Goal: Task Accomplishment & Management: Manage account settings

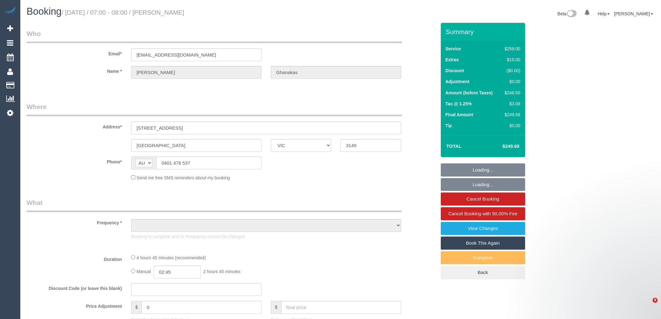
select select "VIC"
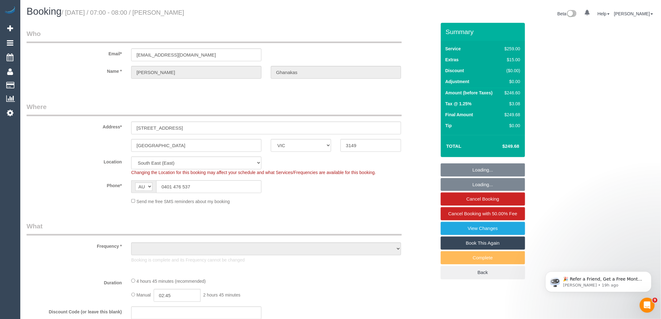
select select "object:5690"
select select "string:stripe-pm_1Rr6iw2GScqysDRVVyruUklm"
select select "29247"
select select "number:28"
select select "number:14"
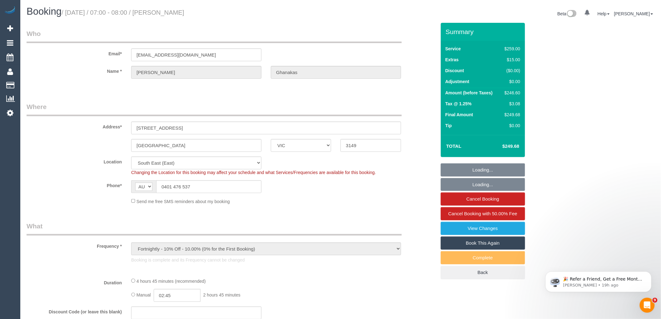
select select "number:19"
select select "number:36"
select select "number:35"
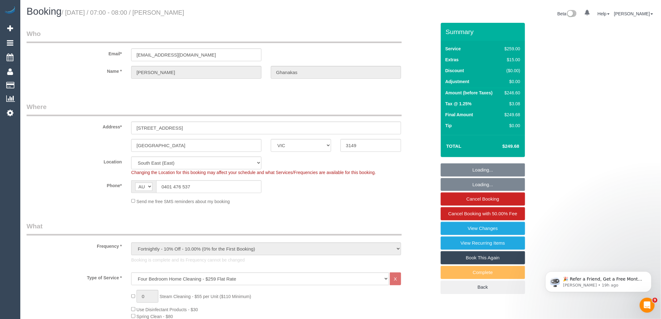
select select "object:6507"
drag, startPoint x: 227, startPoint y: 16, endPoint x: 165, endPoint y: 13, distance: 62.5
click at [165, 13] on h1 "Booking / October 10, 2025 / 07:00 - 08:00 / George Ghanakas" at bounding box center [181, 11] width 309 height 11
copy small "[PERSON_NAME]"
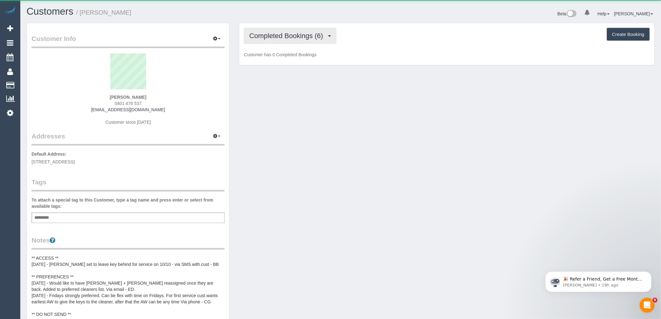
click at [285, 37] on span "Completed Bookings (6)" at bounding box center [287, 36] width 77 height 8
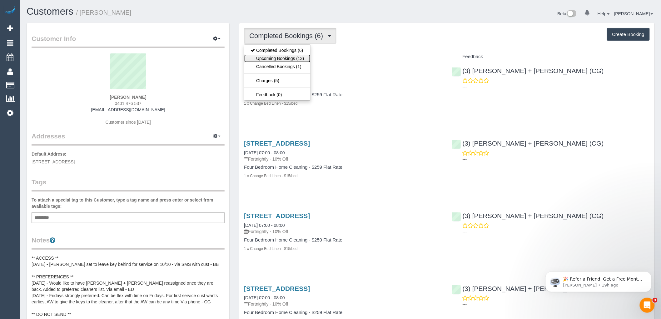
click at [285, 59] on link "Upcoming Bookings (13)" at bounding box center [277, 58] width 66 height 8
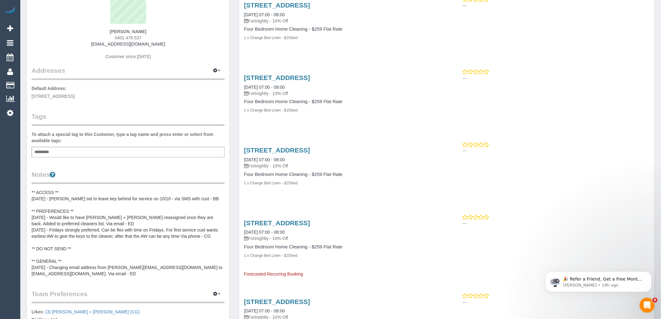
scroll to position [69, 0]
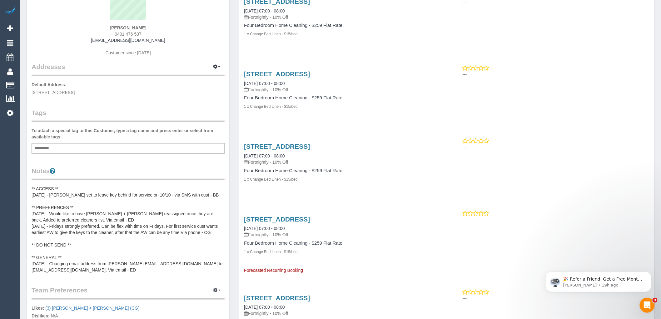
click at [70, 187] on pre "** ACCESS ** 9/10/25 - Bansari set to leave key behind for service on 10/10 - v…" at bounding box center [128, 228] width 193 height 87
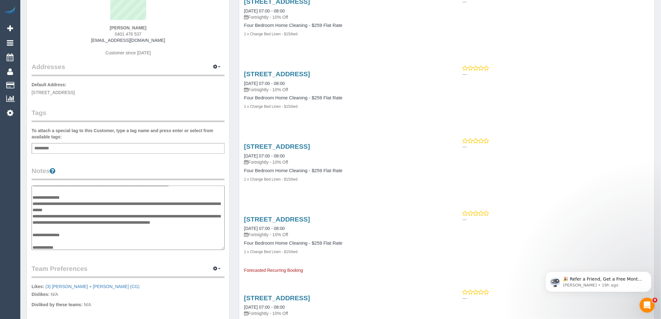
scroll to position [0, 0]
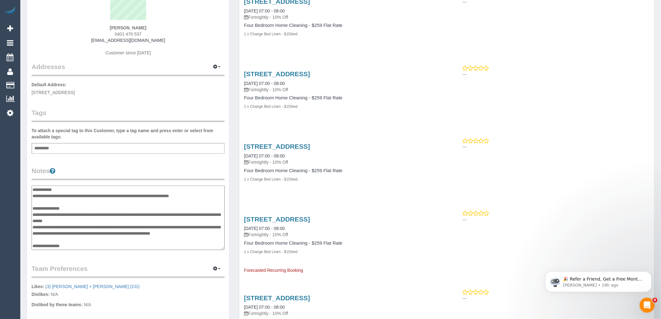
click at [74, 191] on textarea "**********" at bounding box center [128, 217] width 193 height 64
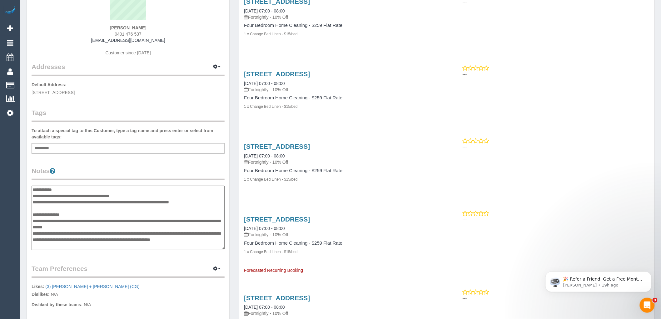
type textarea "**********"
click at [91, 166] on legend "Notes" at bounding box center [128, 173] width 193 height 14
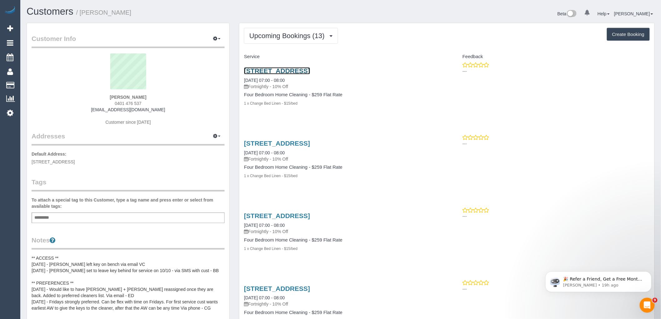
click at [310, 70] on link "4 Solomon Street, Mount Waverley, VIC 3149" at bounding box center [277, 70] width 66 height 7
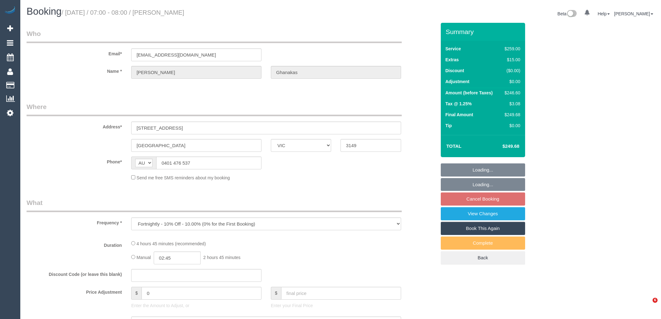
select select "VIC"
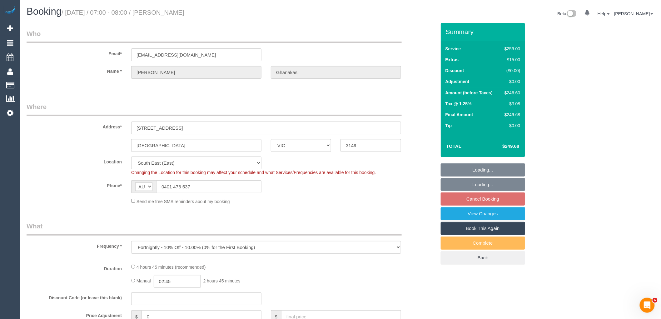
select select "object:573"
select select "spot1"
select select "string:stripe-pm_1Rr6iw2GScqysDRVVyruUklm"
select select "29247"
select select "number:28"
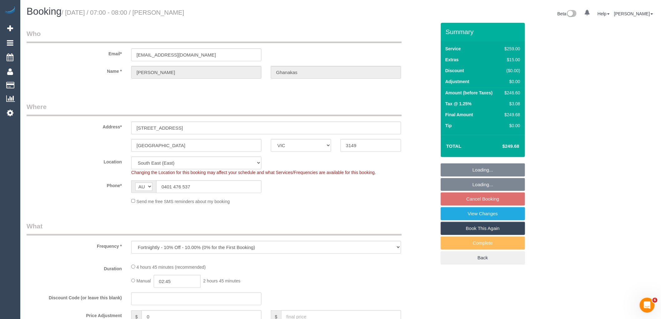
select select "number:14"
select select "number:19"
select select "number:36"
select select "number:35"
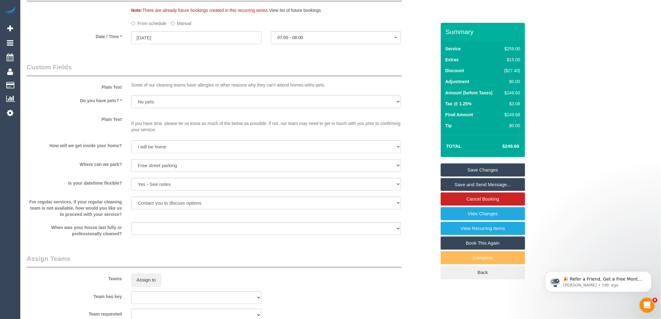
scroll to position [763, 0]
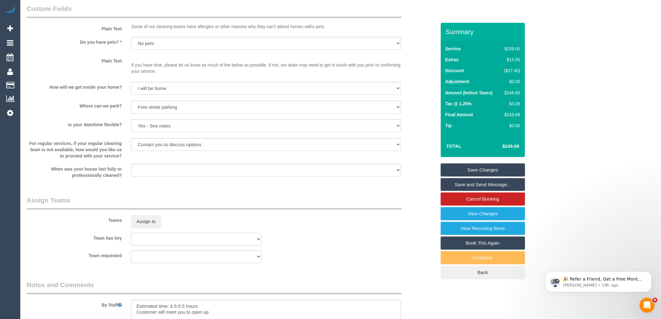
click at [210, 245] on select "(0) Office (1) Helen Trickett (FT) (1) Karen Cruz (FT) (2) Abdul Janif (C) (2) …" at bounding box center [196, 239] width 130 height 13
click at [131, 240] on select "(0) Office (1) Helen Trickett (FT) (1) Karen Cruz (FT) (2) Abdul Janif (C) (2) …" at bounding box center [196, 239] width 130 height 13
select select "? string:null ?"
click at [375, 245] on div "Team has key (0) Office (1) Helen Trickett (FT) (1) Karen Cruz (FT) (2) Abdul J…" at bounding box center [231, 239] width 419 height 13
click at [483, 173] on link "Save Changes" at bounding box center [482, 169] width 84 height 13
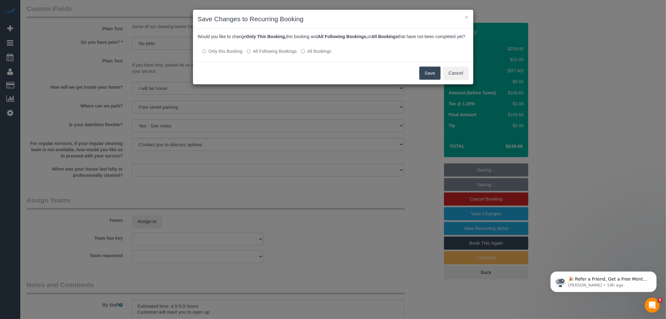
click at [278, 54] on label "All Following Bookings" at bounding box center [272, 51] width 50 height 6
drag, startPoint x: 433, startPoint y: 80, endPoint x: 423, endPoint y: 82, distance: 10.2
click at [433, 80] on button "Save" at bounding box center [429, 72] width 21 height 13
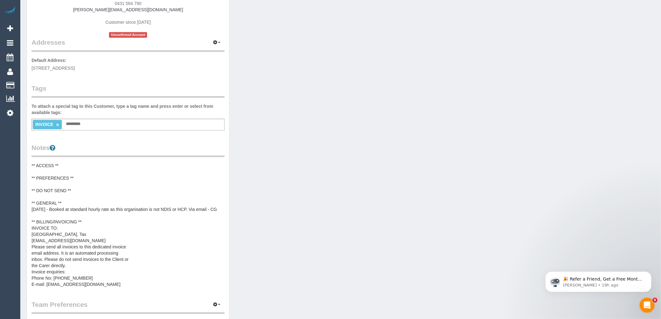
scroll to position [104, 0]
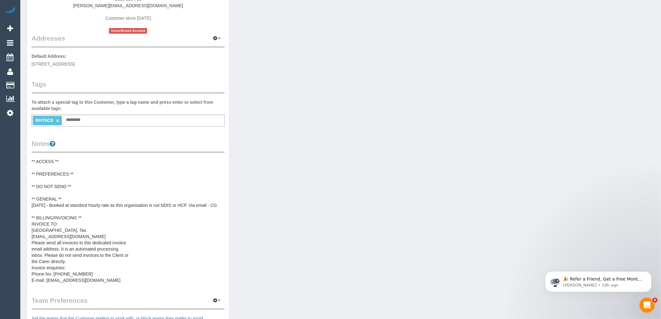
click at [66, 165] on pre "** ACCESS ** ** PREFERENCES ** ** DO NOT SEND ** ** GENERAL ** 30/09/25 - Booke…" at bounding box center [128, 220] width 193 height 125
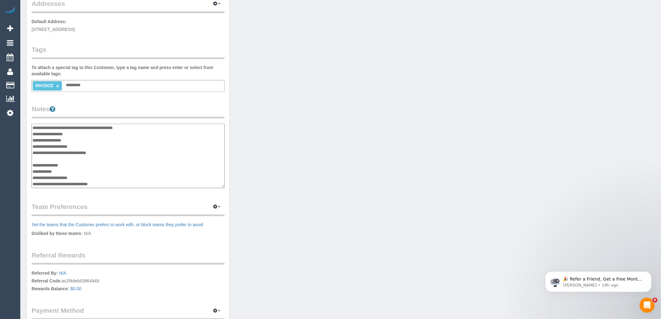
scroll to position [111, 0]
click at [128, 183] on textarea "**********" at bounding box center [128, 156] width 193 height 64
paste textarea "**********"
click at [106, 183] on textarea "**********" at bounding box center [128, 156] width 193 height 64
type textarea "**********"
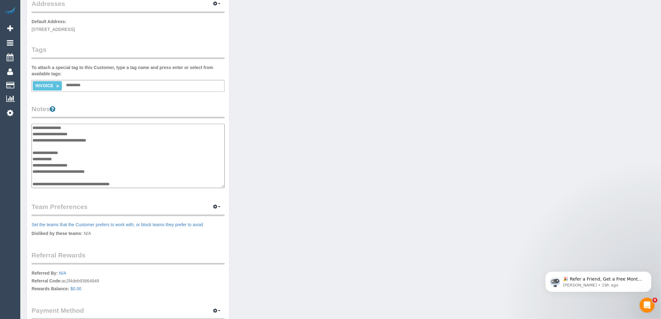
click at [313, 163] on div "Customer Info Edit Contact Info Send Message Email Preferences Special Sales Ta…" at bounding box center [340, 119] width 637 height 471
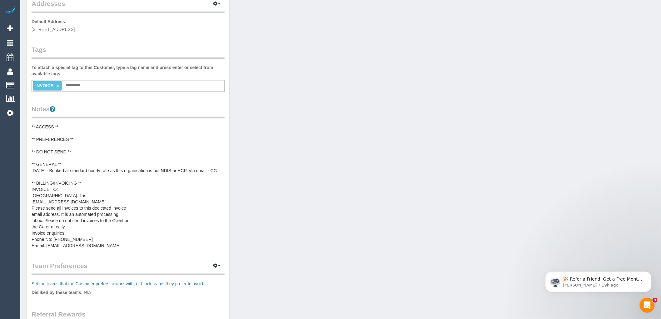
scroll to position [0, 0]
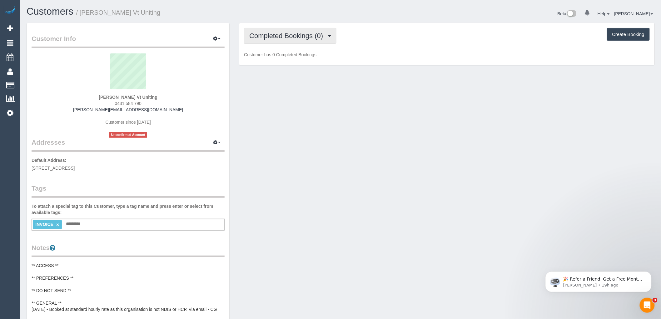
click at [315, 32] on button "Completed Bookings (0)" at bounding box center [290, 36] width 92 height 16
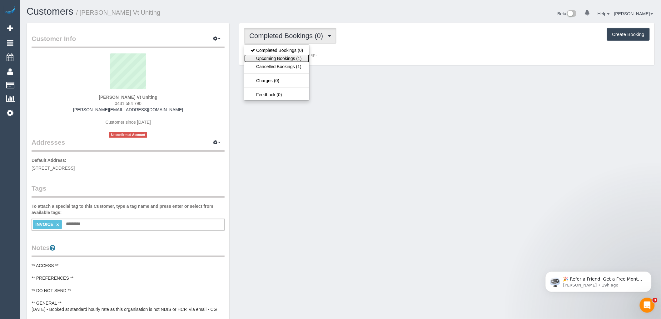
click at [301, 57] on link "Upcoming Bookings (1)" at bounding box center [276, 58] width 65 height 8
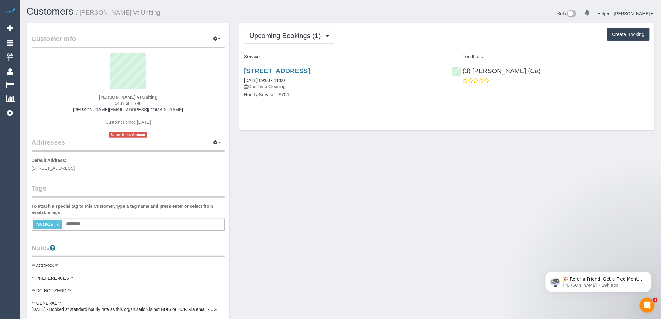
drag, startPoint x: 380, startPoint y: 72, endPoint x: 238, endPoint y: 72, distance: 142.0
click at [238, 72] on div "Upcoming Bookings (1) Completed Bookings (0) Upcoming Bookings (1) Cancelled Bo…" at bounding box center [446, 80] width 425 height 114
copy link "60 Binbrook Drive, Croydon, VIC 3136"
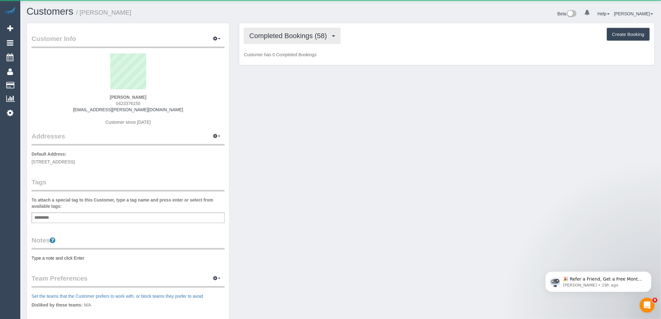
click at [314, 36] on span "Completed Bookings (58)" at bounding box center [289, 36] width 81 height 8
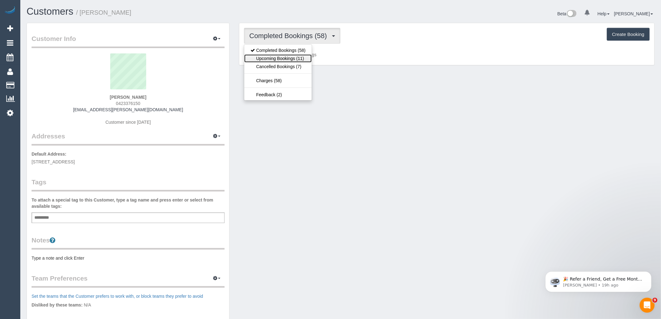
click at [296, 61] on link "Upcoming Bookings (11)" at bounding box center [277, 58] width 67 height 8
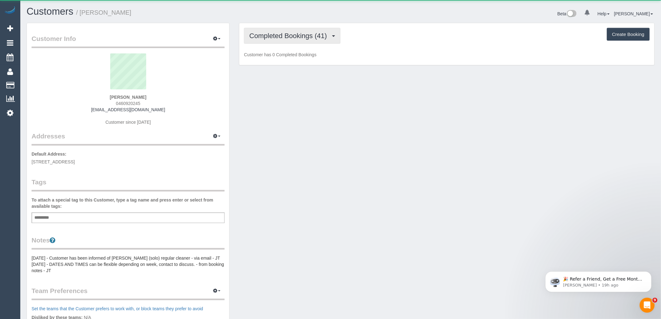
click at [301, 33] on span "Completed Bookings (41)" at bounding box center [289, 36] width 81 height 8
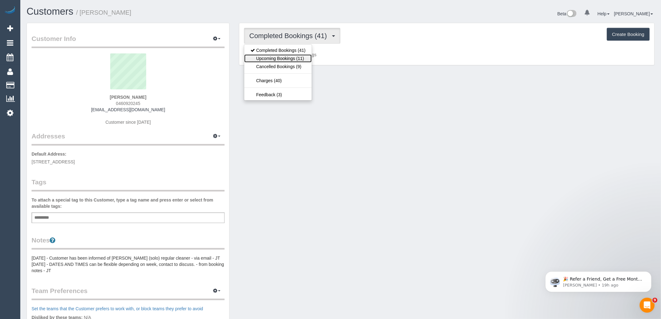
click at [300, 59] on link "Upcoming Bookings (11)" at bounding box center [277, 58] width 67 height 8
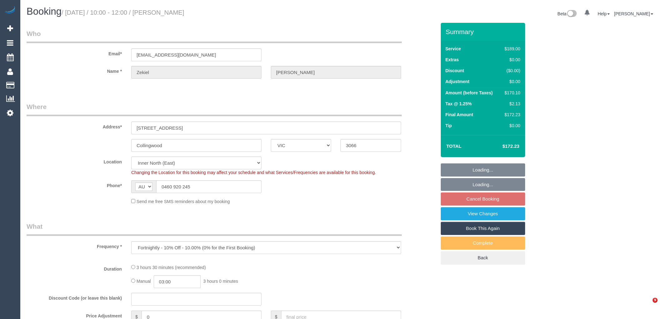
select select "VIC"
select select "number:28"
select select "number:14"
select select "number:21"
select select "number:36"
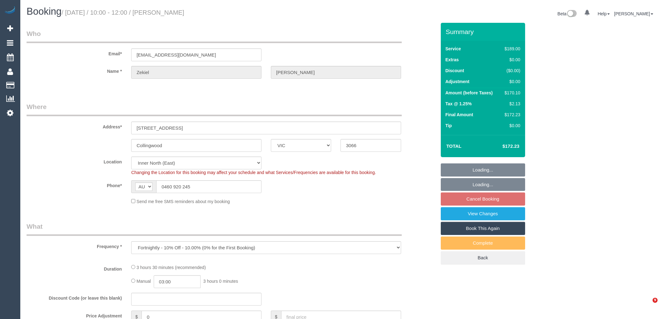
select select "number:35"
select select "number:11"
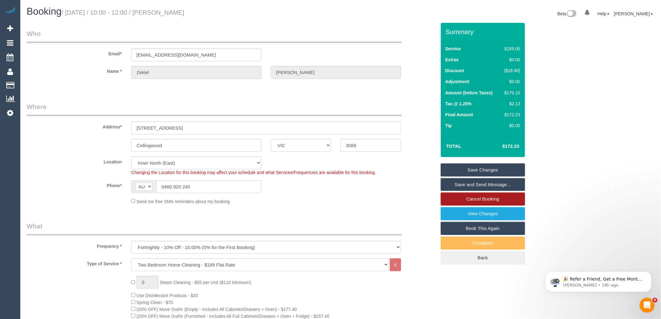
click at [491, 202] on link "Cancel Booking" at bounding box center [482, 198] width 84 height 13
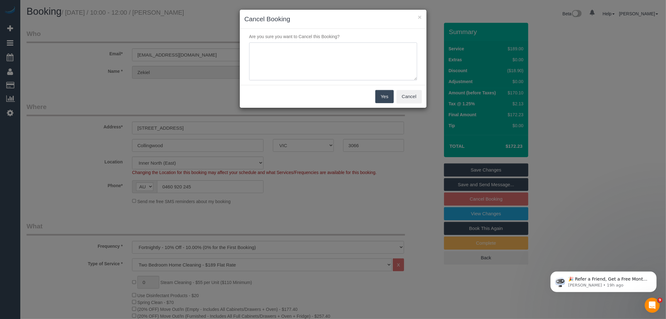
click at [361, 63] on textarea at bounding box center [333, 61] width 168 height 38
type textarea "Cannot meet cleaner at usual time via text VC"
click at [388, 94] on button "Yes" at bounding box center [384, 96] width 18 height 13
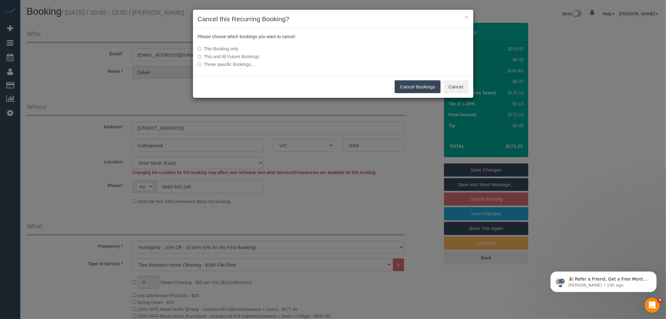
click at [425, 82] on button "Cancel Bookings" at bounding box center [418, 86] width 46 height 13
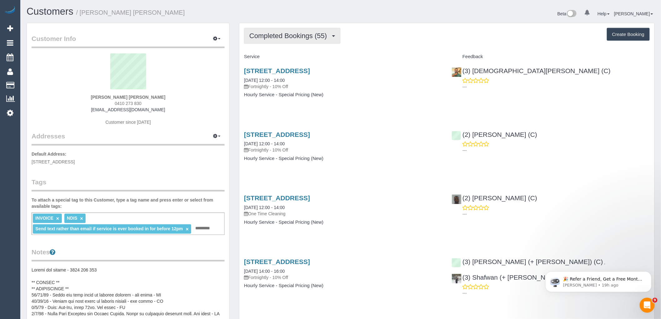
click at [282, 39] on span "Completed Bookings (55)" at bounding box center [289, 36] width 81 height 8
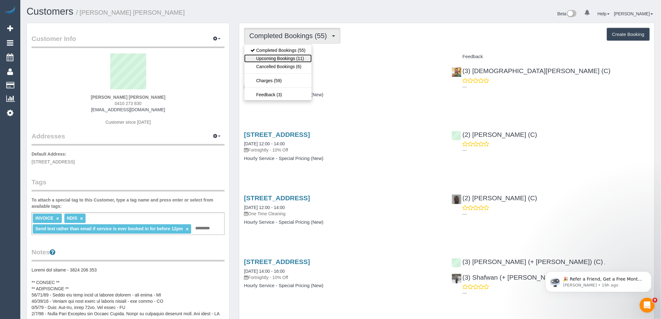
click at [285, 57] on link "Upcoming Bookings (11)" at bounding box center [277, 58] width 67 height 8
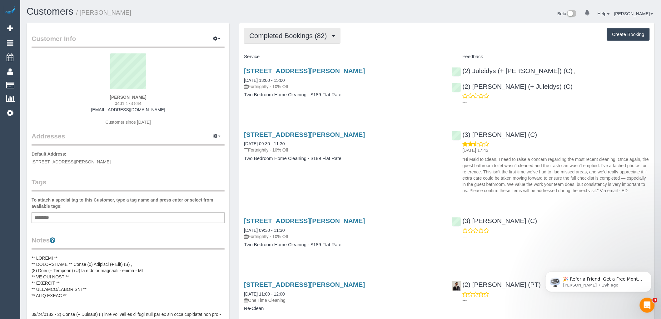
click at [290, 36] on span "Completed Bookings (82)" at bounding box center [289, 36] width 81 height 8
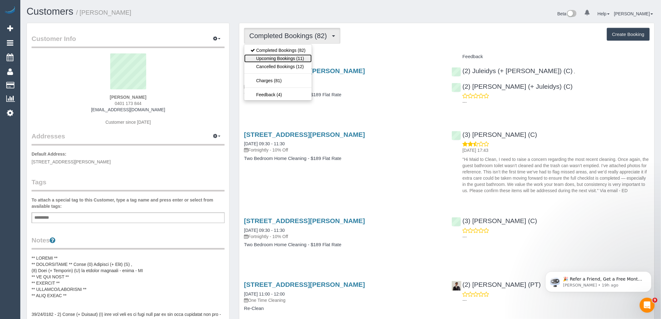
click at [291, 57] on link "Upcoming Bookings (11)" at bounding box center [277, 58] width 67 height 8
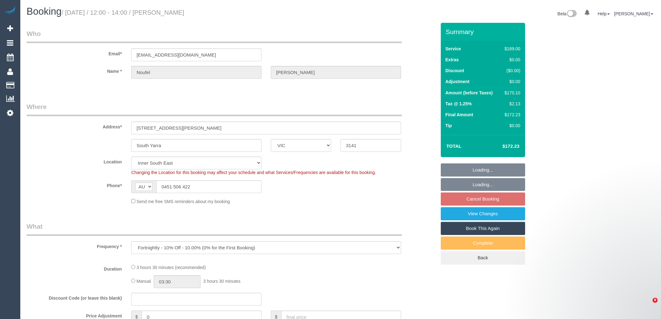
select select "VIC"
select select "number:28"
select select "number:14"
select select "number:18"
select select "number:22"
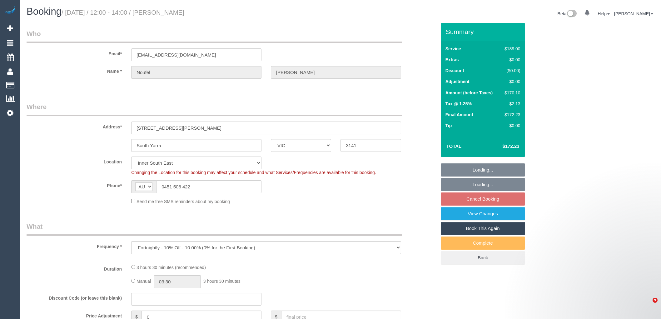
select select "number:26"
select select "object:1307"
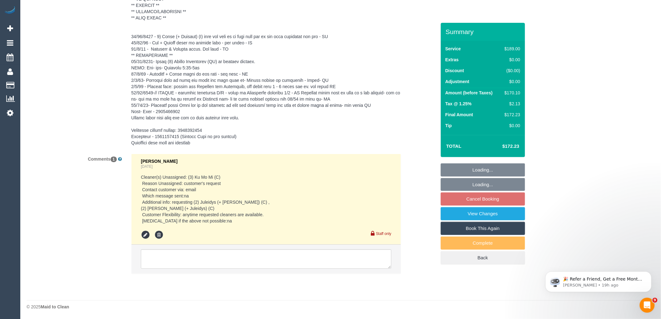
select select "spot4"
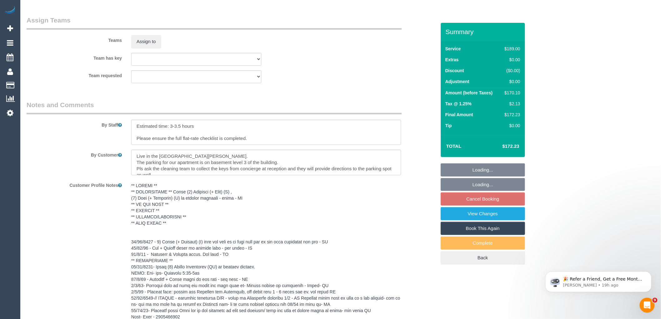
scroll to position [1145, 0]
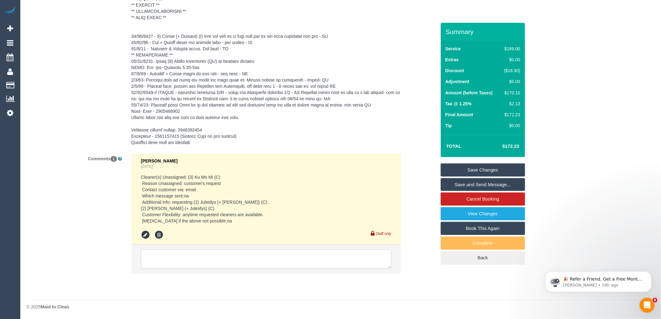
click at [190, 253] on textarea at bounding box center [266, 258] width 250 height 19
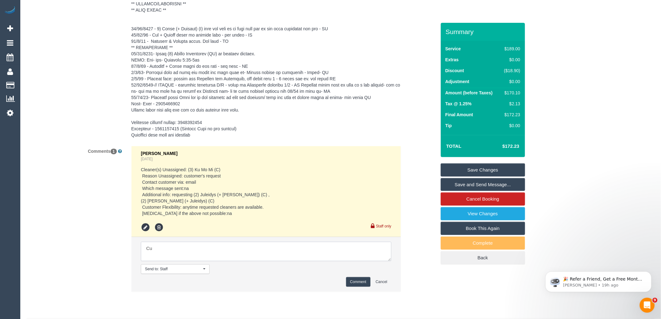
type textarea "C"
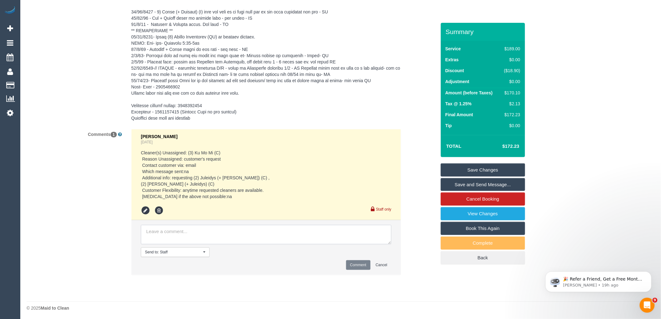
scroll to position [1171, 0]
click at [217, 231] on textarea at bounding box center [266, 233] width 250 height 19
click at [362, 235] on textarea at bounding box center [266, 233] width 250 height 19
paste textarea "cnv_1fkihryw"
type textarea "Customer informed J&C are about to go away for 5 weeks. via email cnv_1fkihryw"
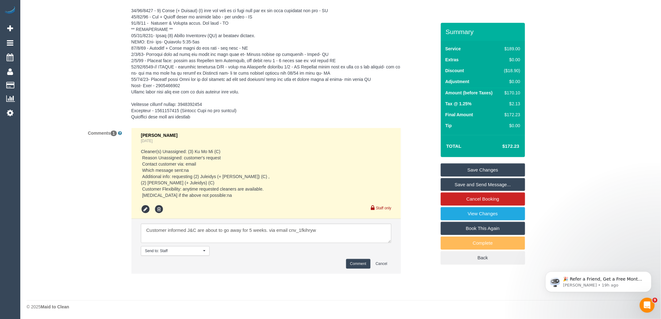
click at [364, 264] on button "Comment" at bounding box center [358, 264] width 24 height 10
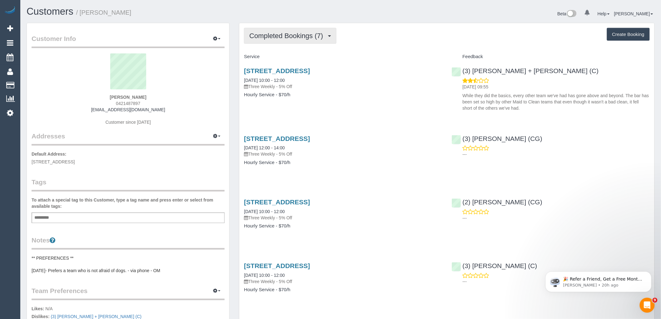
click at [292, 35] on span "Completed Bookings (7)" at bounding box center [287, 36] width 77 height 8
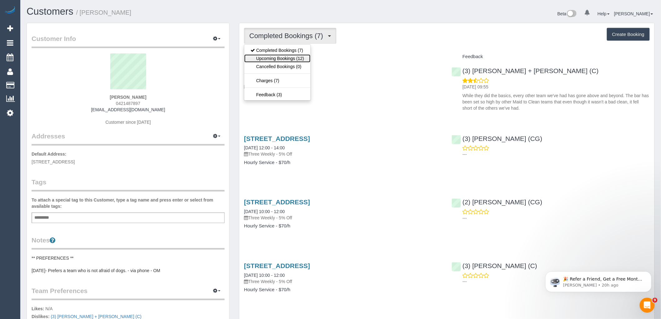
click at [291, 61] on link "Upcoming Bookings (12)" at bounding box center [277, 58] width 66 height 8
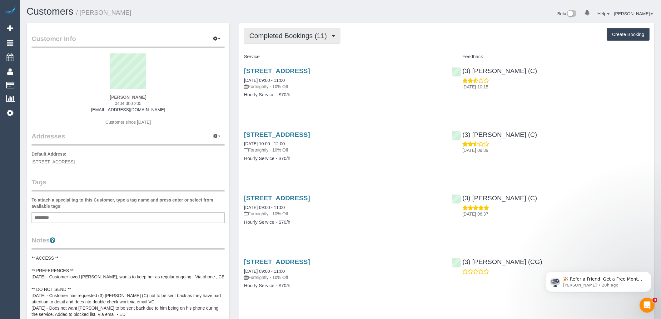
click at [308, 33] on span "Completed Bookings (11)" at bounding box center [289, 36] width 81 height 8
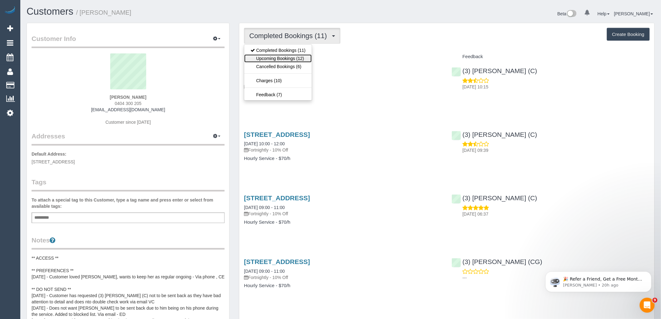
click at [301, 57] on link "Upcoming Bookings (12)" at bounding box center [277, 58] width 67 height 8
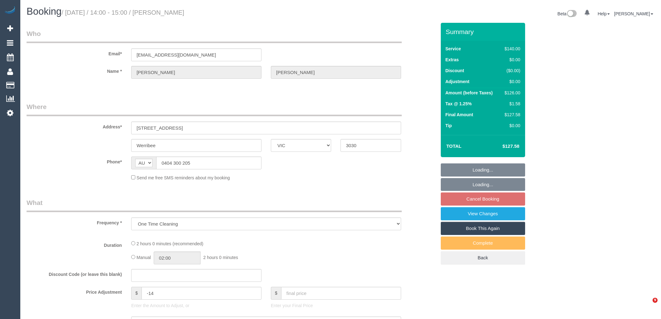
select select "VIC"
select select "number:32"
select select "number:14"
select select "number:18"
select select "number:25"
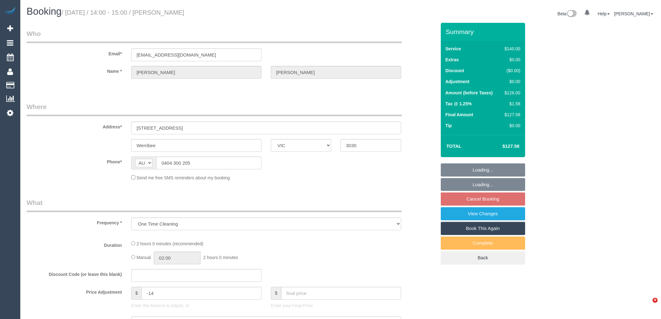
select select "number:35"
select select "number:12"
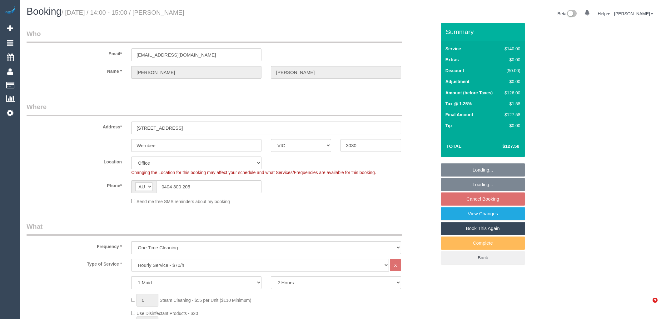
select select "object:2175"
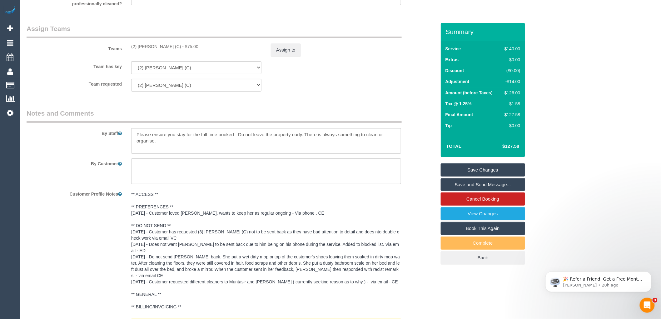
scroll to position [904, 0]
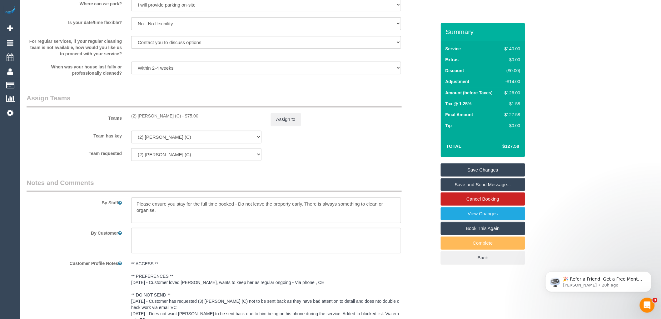
drag, startPoint x: 175, startPoint y: 121, endPoint x: 131, endPoint y: 122, distance: 44.4
click at [131, 119] on div "(2) Joshua Russell (C) - $75.00" at bounding box center [196, 116] width 130 height 6
copy div "(2) [PERSON_NAME] (C)"
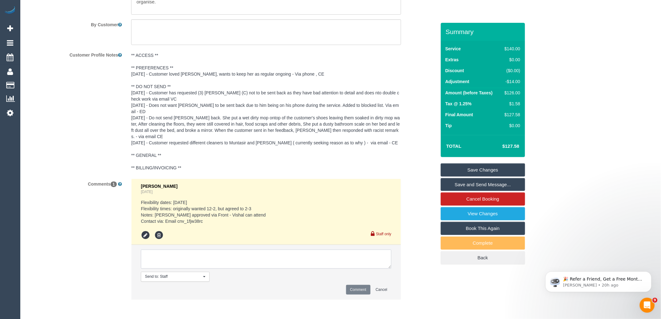
paste textarea "(2) [PERSON_NAME] (C)"
drag, startPoint x: 222, startPoint y: 263, endPoint x: 135, endPoint y: 254, distance: 87.2
click at [135, 254] on li "Send to: Staff Nothing selected Send to: Staff Send to: Customer Send to: Team …" at bounding box center [265, 272] width 269 height 54
type textarea "(2) Joshua Russell (C) not available customer not contacted"
click at [357, 289] on button "Comment" at bounding box center [358, 290] width 24 height 10
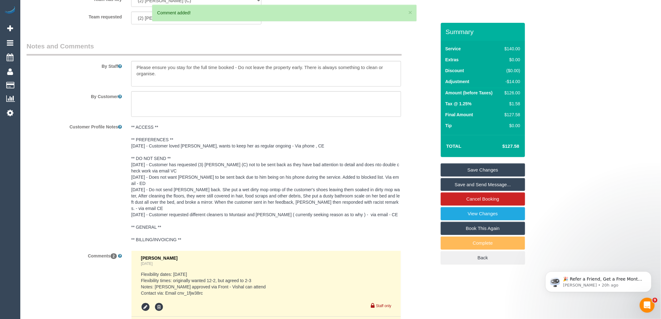
scroll to position [938, 0]
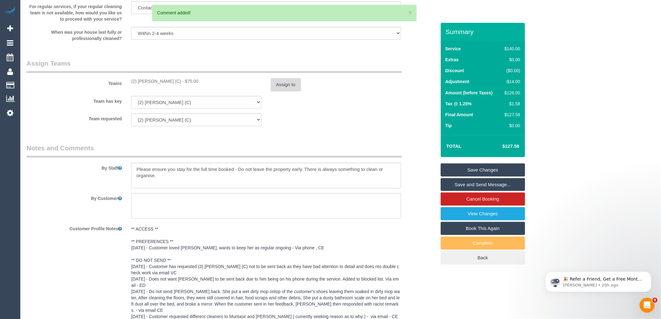
click at [289, 91] on button "Assign to" at bounding box center [286, 84] width 30 height 13
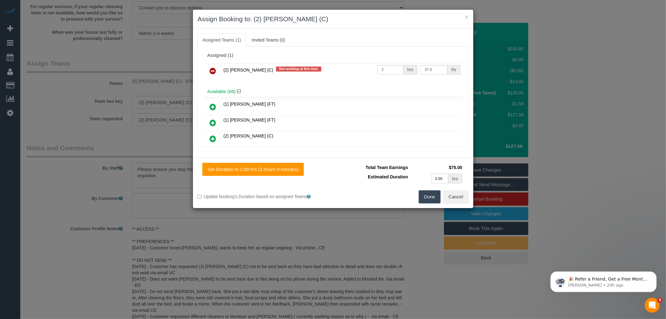
click at [215, 67] on icon at bounding box center [213, 70] width 7 height 7
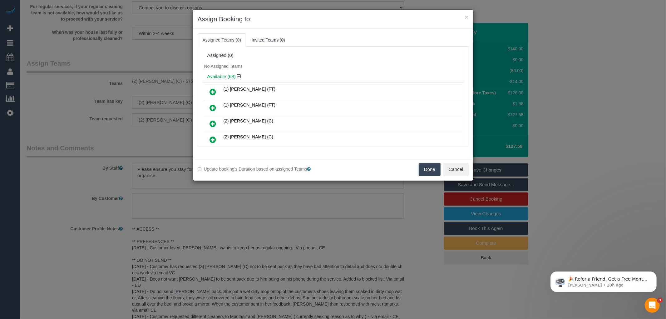
click at [432, 169] on button "Done" at bounding box center [430, 169] width 22 height 13
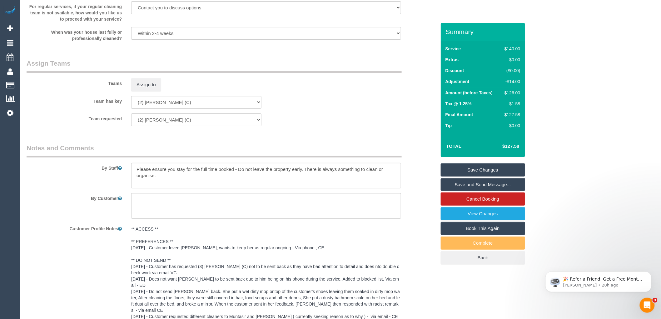
click at [484, 168] on link "Save Changes" at bounding box center [482, 169] width 84 height 13
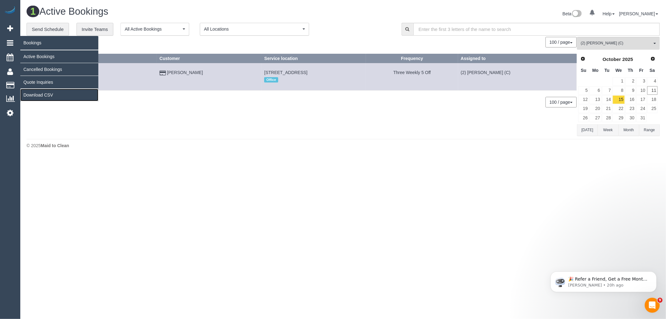
click at [41, 93] on link "Download CSV" at bounding box center [59, 95] width 78 height 12
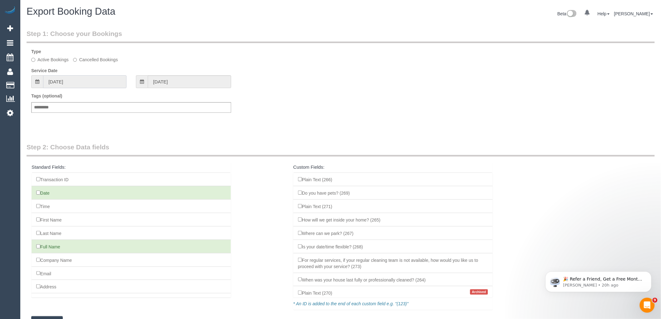
click at [86, 79] on input "11/09/2025" at bounding box center [84, 81] width 83 height 13
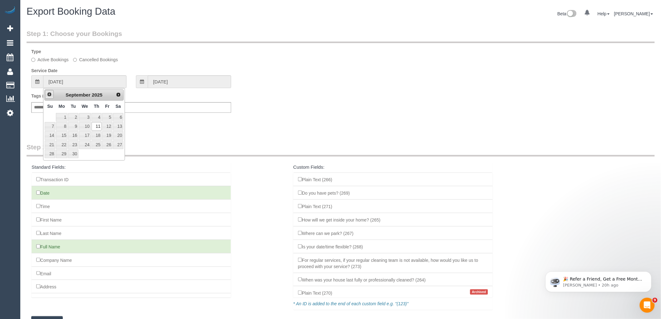
click at [49, 94] on span "Prev" at bounding box center [49, 94] width 5 height 5
click at [73, 117] on link "1" at bounding box center [73, 117] width 10 height 8
type input "01/07/2025"
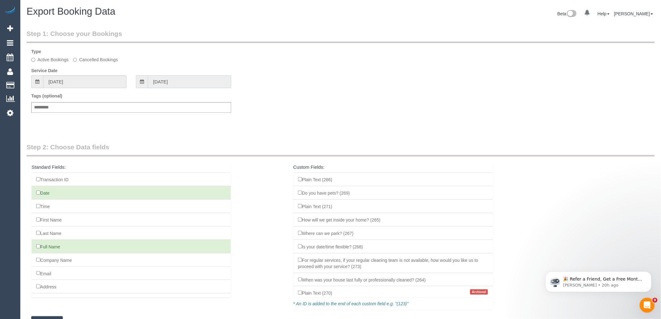
click at [188, 83] on input "01/07/2025" at bounding box center [189, 81] width 83 height 13
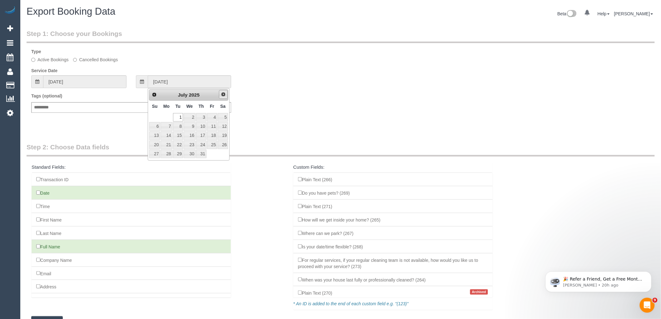
click at [222, 91] on link "Next" at bounding box center [223, 94] width 9 height 9
click at [151, 164] on link "30" at bounding box center [154, 163] width 11 height 8
type input "30/11/2025"
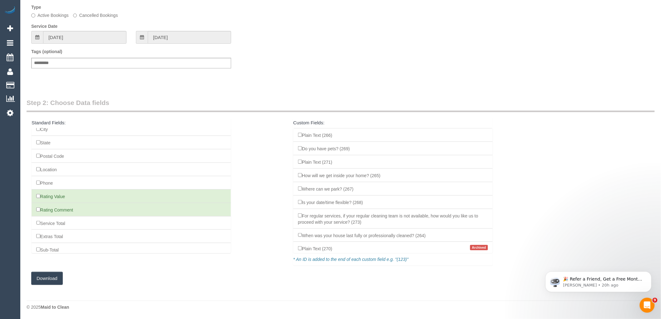
scroll to position [139, 0]
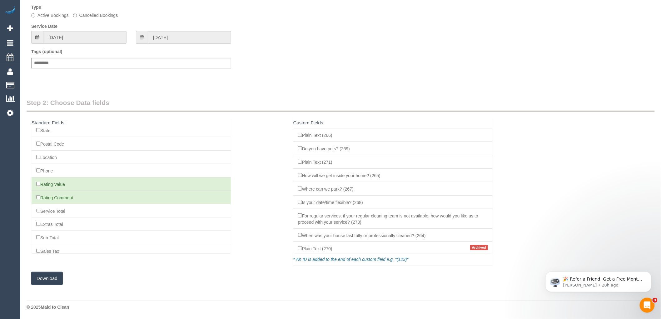
click at [41, 191] on li "Rating Value" at bounding box center [131, 184] width 199 height 14
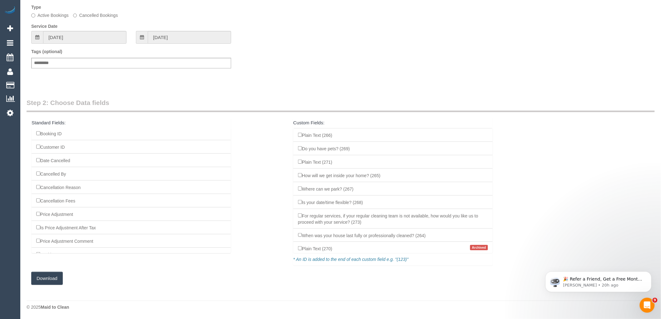
scroll to position [632, 0]
click at [55, 280] on button "Download" at bounding box center [47, 278] width 32 height 13
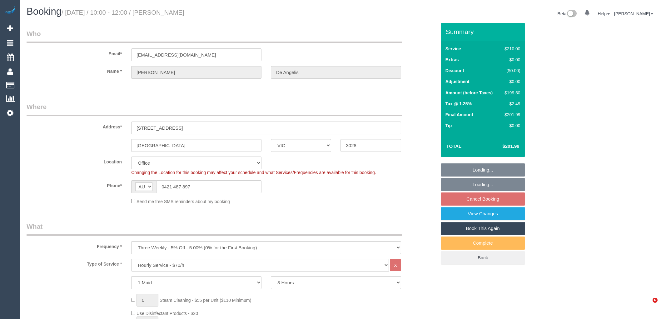
select select "VIC"
select select "180"
select select "string:stripe-pm_1RUHDC2GScqysDRVXo1JRMbW"
select select "number:27"
select select "number:14"
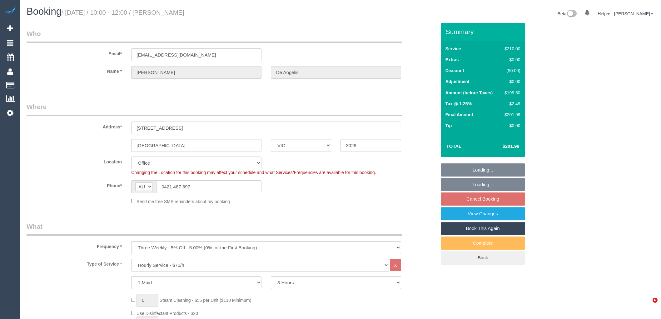
select select "number:19"
select select "number:22"
select select "number:34"
select select "number:13"
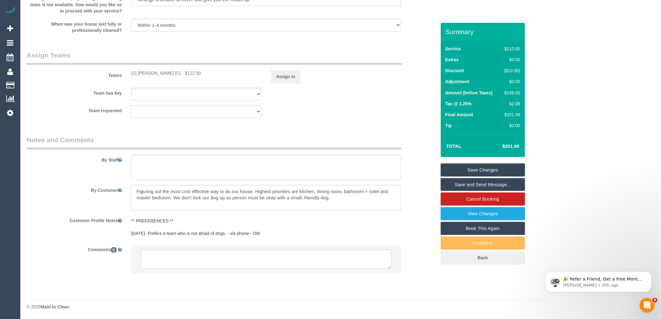
scroll to position [945, 0]
click at [187, 259] on textarea at bounding box center [266, 258] width 250 height 19
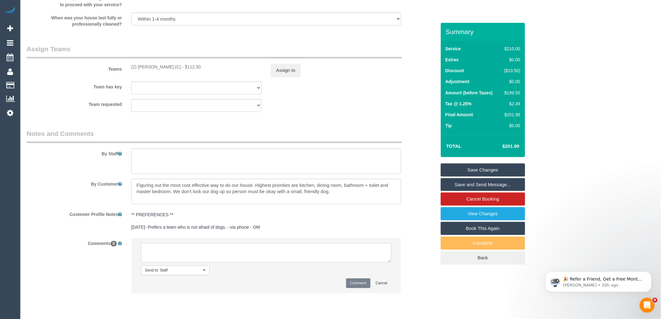
paste textarea "(2) Joshua Russell (C) not available customer not contacted"
type textarea "(2) Joshua Russell (C) not available customer not contacted"
click at [361, 288] on button "Comment" at bounding box center [358, 283] width 24 height 10
click at [286, 77] on button "Assign to" at bounding box center [286, 70] width 30 height 13
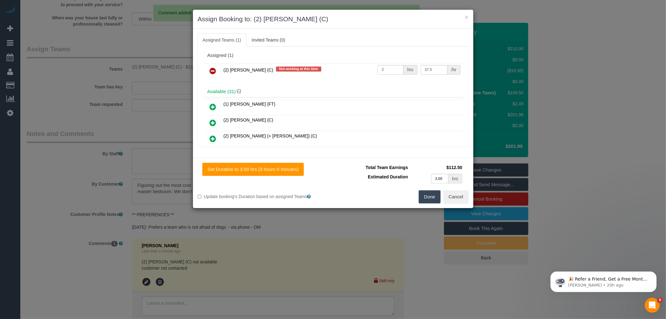
click at [214, 74] on icon at bounding box center [213, 70] width 7 height 7
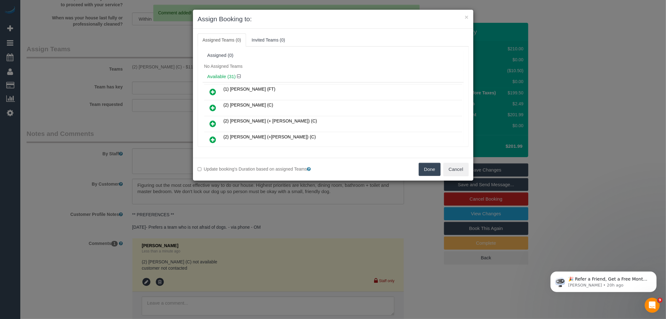
click at [430, 167] on button "Done" at bounding box center [430, 169] width 22 height 13
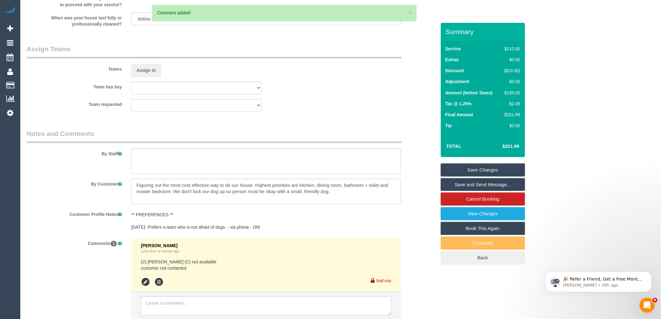
click at [471, 171] on link "Save Changes" at bounding box center [482, 169] width 84 height 13
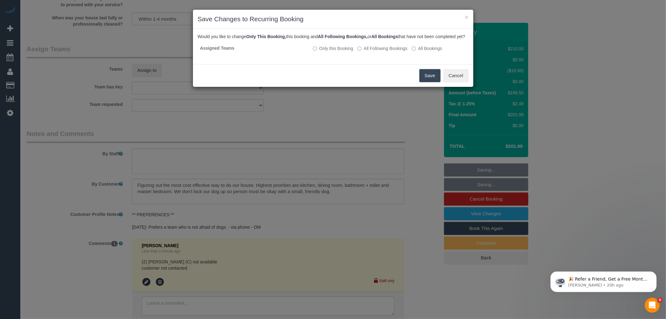
click at [428, 77] on button "Save" at bounding box center [429, 75] width 21 height 13
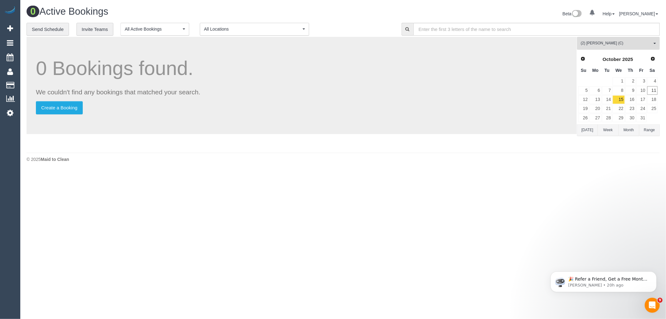
click at [594, 43] on span "(2) [PERSON_NAME] (C)" at bounding box center [616, 43] width 71 height 5
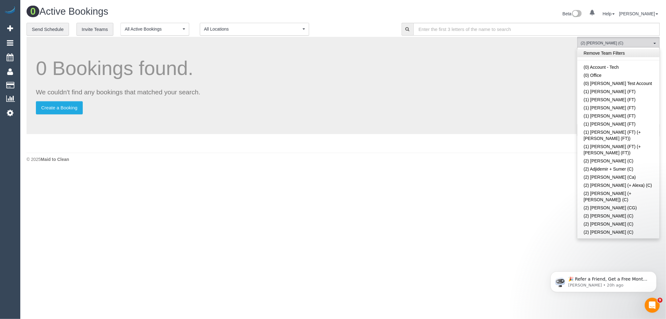
click at [629, 53] on link "Remove Team Filters" at bounding box center [618, 53] width 82 height 8
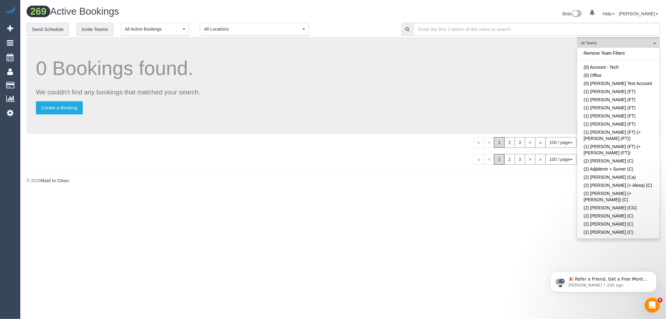
click at [623, 252] on link "(2) [PERSON_NAME] (PT)" at bounding box center [618, 256] width 82 height 8
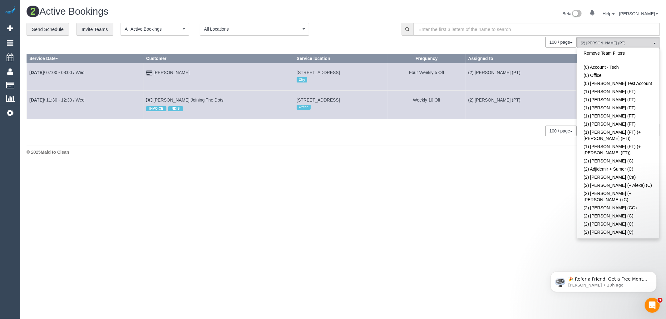
drag, startPoint x: 528, startPoint y: 199, endPoint x: 625, endPoint y: 127, distance: 120.1
click at [528, 199] on body "0 Beta Your Notifications You have 0 alerts Add Booking Bookings Active Booking…" at bounding box center [333, 159] width 666 height 319
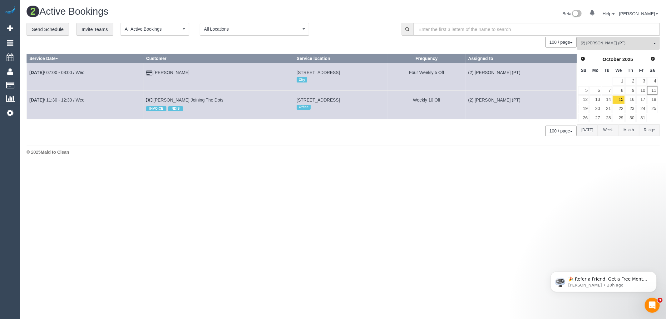
click at [583, 136] on button "Today" at bounding box center [587, 130] width 21 height 12
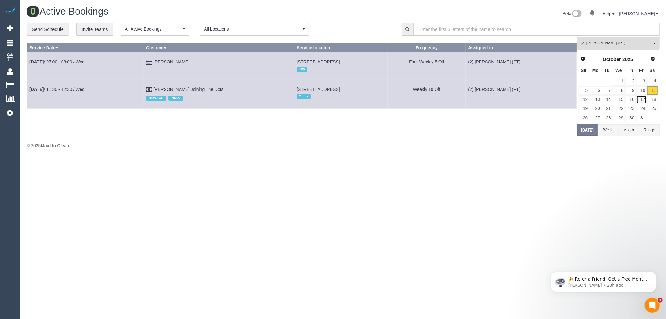
click at [641, 99] on link "17" at bounding box center [641, 99] width 10 height 8
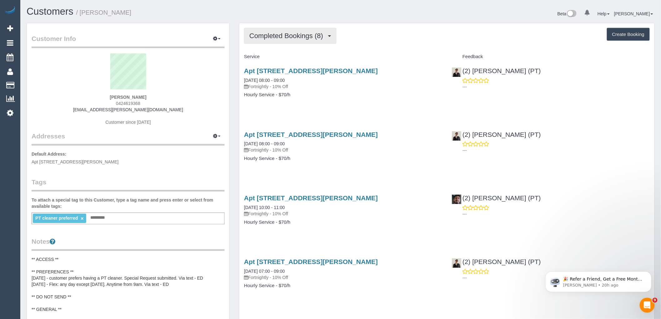
click at [307, 41] on button "Completed Bookings (8)" at bounding box center [290, 36] width 92 height 16
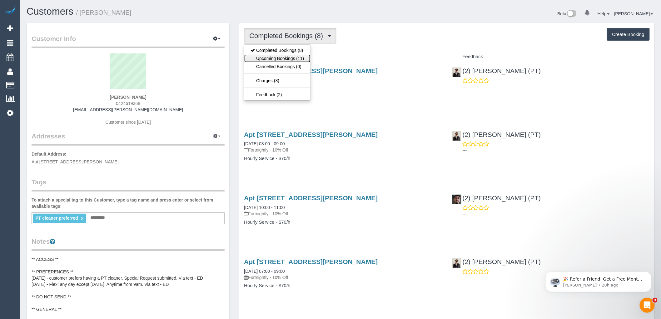
click at [301, 60] on link "Upcoming Bookings (11)" at bounding box center [277, 58] width 66 height 8
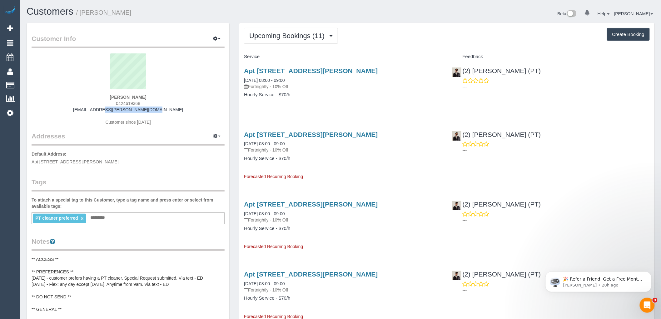
drag, startPoint x: 169, startPoint y: 109, endPoint x: 80, endPoint y: 114, distance: 89.4
click at [91, 110] on div "[PERSON_NAME] 0424619368 [EMAIL_ADDRESS][PERSON_NAME][DOMAIN_NAME] Customer sin…" at bounding box center [128, 92] width 193 height 78
copy link "[EMAIL_ADDRESS][PERSON_NAME][DOMAIN_NAME]"
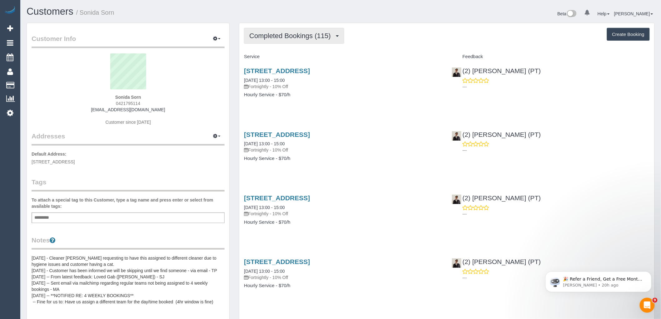
click at [294, 33] on span "Completed Bookings (115)" at bounding box center [291, 36] width 84 height 8
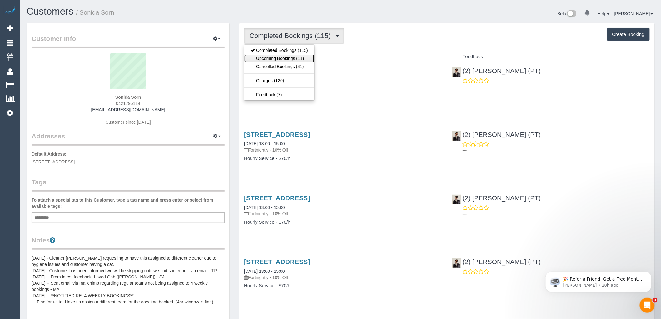
click at [297, 57] on link "Upcoming Bookings (11)" at bounding box center [279, 58] width 70 height 8
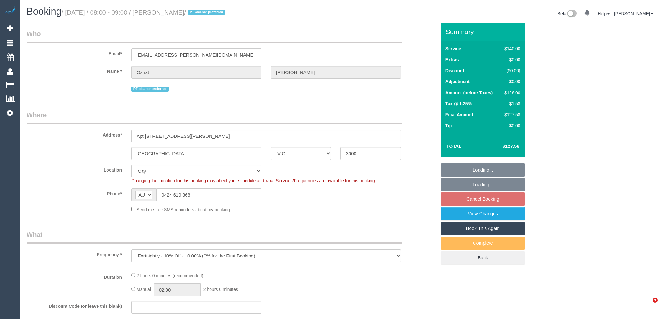
select select "VIC"
select select "number:28"
select select "number:14"
select select "number:20"
select select "number:36"
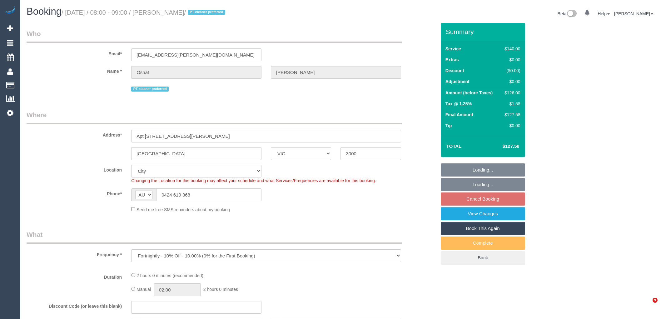
select select "number:35"
select select "number:11"
select select "object:1254"
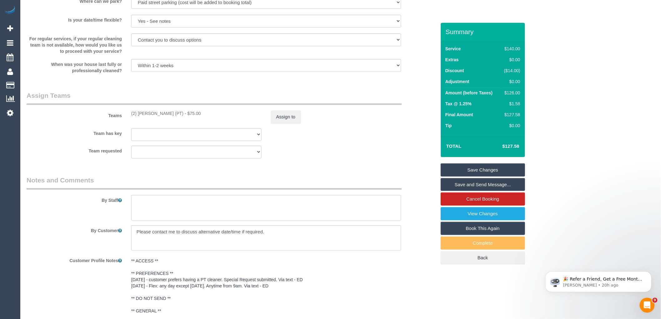
scroll to position [993, 0]
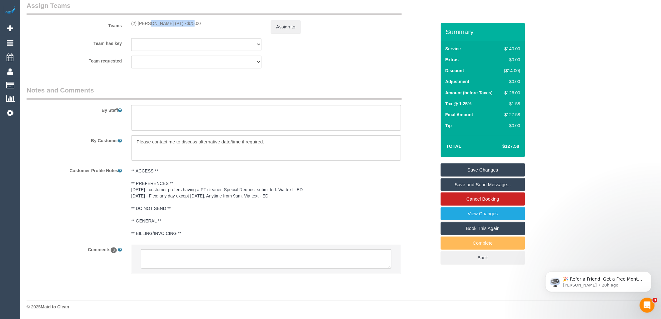
drag, startPoint x: 171, startPoint y: 24, endPoint x: 131, endPoint y: 23, distance: 39.7
click at [131, 23] on div "(2) [PERSON_NAME] (PT) - $75.00" at bounding box center [196, 23] width 130 height 6
copy div "(2) [PERSON_NAME] (PT)"
click at [189, 257] on textarea at bounding box center [266, 258] width 250 height 19
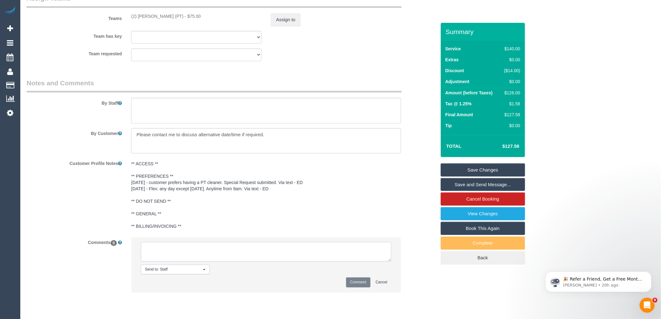
paste textarea "(2) Azwad Raza (PT)"
drag, startPoint x: 220, startPoint y: 261, endPoint x: 124, endPoint y: 253, distance: 96.8
click at [124, 253] on div "Comments 0 Send to: Staff Nothing selected Send to: Staff Send to: Customer Sen…" at bounding box center [231, 267] width 419 height 61
type textarea "(2) Azwad Raza (PT) not available 17/10 Customer informed via email"
click at [354, 287] on button "Comment" at bounding box center [358, 282] width 24 height 10
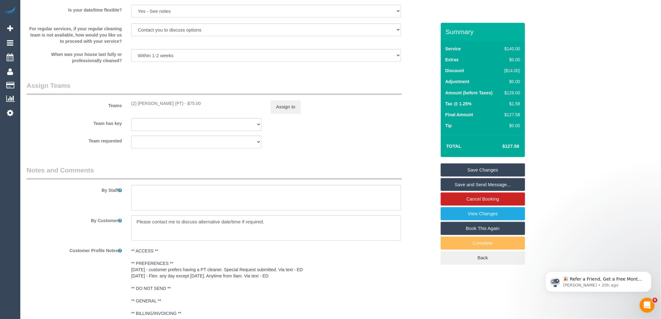
scroll to position [854, 0]
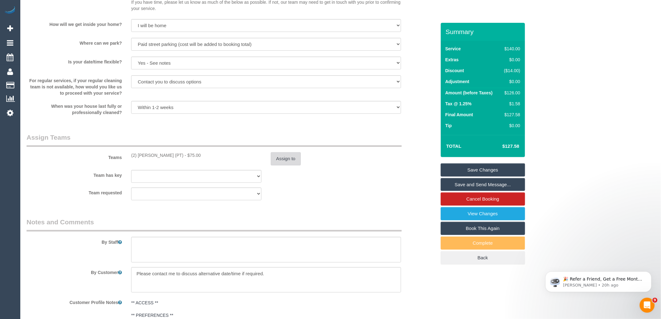
click at [279, 162] on button "Assign to" at bounding box center [286, 158] width 30 height 13
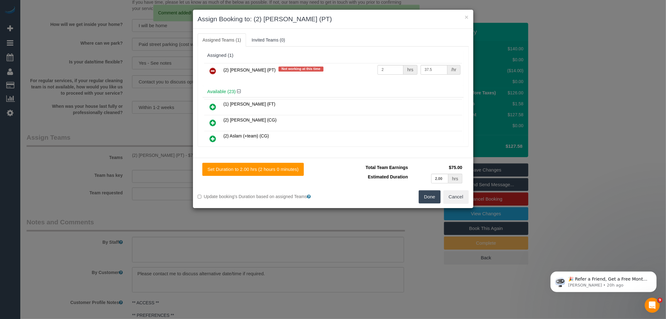
click at [209, 69] on link at bounding box center [213, 71] width 15 height 12
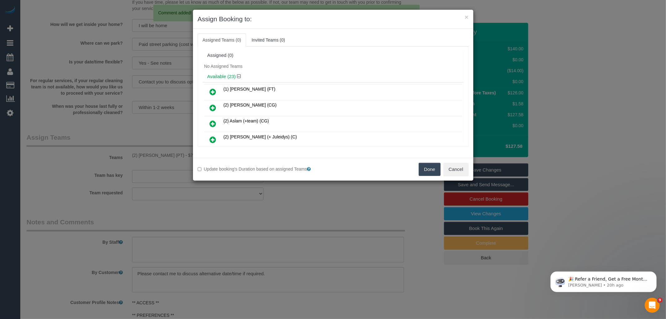
click at [422, 170] on button "Done" at bounding box center [430, 169] width 22 height 13
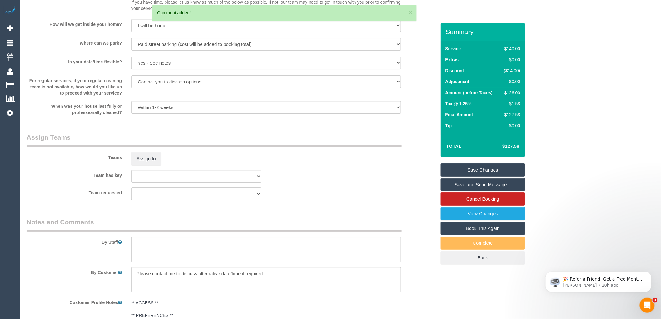
click at [468, 170] on link "Save Changes" at bounding box center [482, 169] width 84 height 13
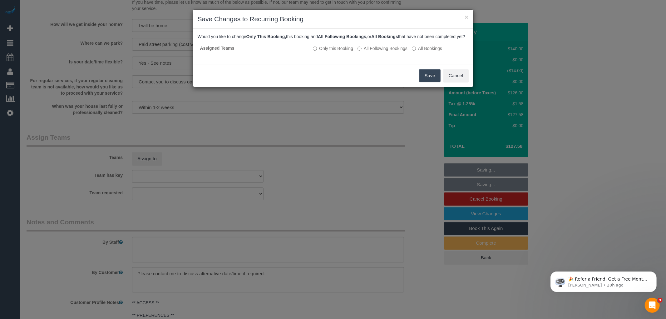
click at [430, 82] on button "Save" at bounding box center [429, 75] width 21 height 13
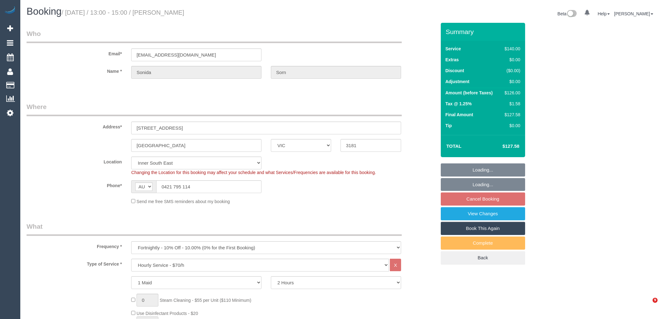
select select "VIC"
select select "string:stripe-pm_1LHhUv2GScqysDRVvztA65CK"
select select "number:29"
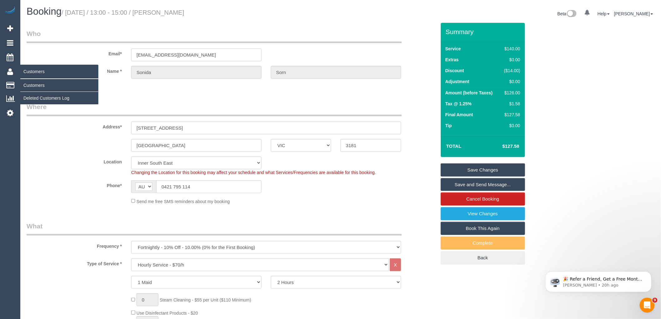
drag, startPoint x: 217, startPoint y: 55, endPoint x: 7, endPoint y: 67, distance: 210.1
click at [46, 60] on div "Email* sonidasorn@gmail.com" at bounding box center [231, 45] width 419 height 32
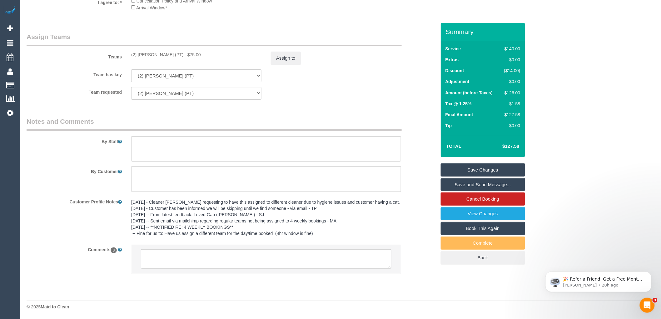
scroll to position [976, 0]
click at [211, 256] on textarea at bounding box center [266, 258] width 250 height 19
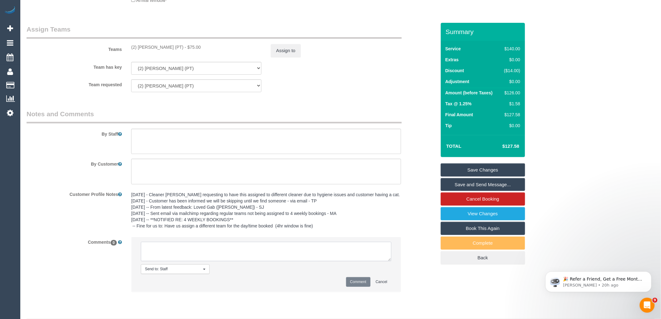
paste textarea "(2) Azwad Raza (PT) not available 17/10 Customer informed via email"
type textarea "(2) Azwad Raza (PT) not available 17/10 Customer informed via email"
click at [356, 287] on button "Comment" at bounding box center [358, 282] width 24 height 10
click at [289, 54] on button "Assign to" at bounding box center [286, 50] width 30 height 13
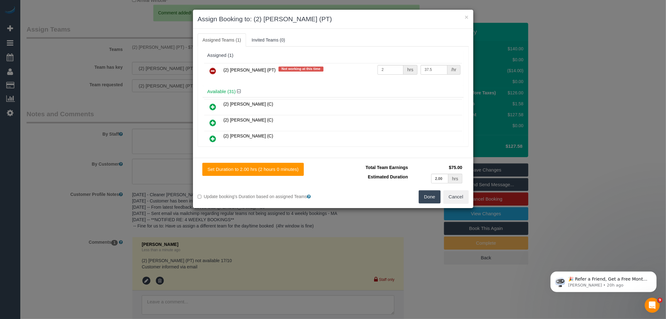
click at [213, 70] on icon at bounding box center [213, 70] width 7 height 7
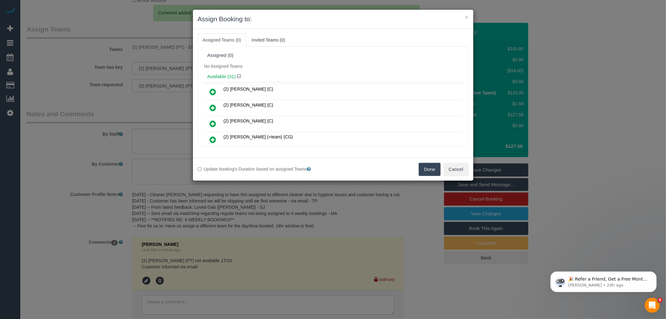
click at [422, 166] on button "Done" at bounding box center [430, 169] width 22 height 13
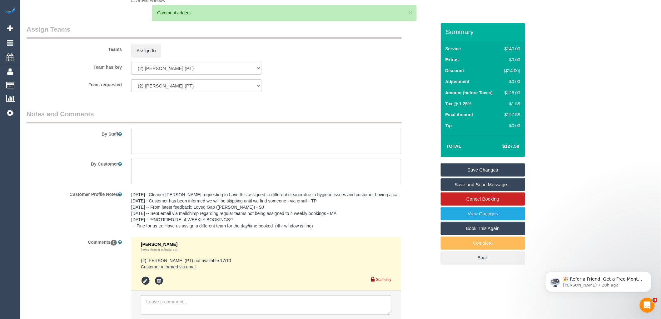
click at [486, 168] on link "Save Changes" at bounding box center [482, 169] width 84 height 13
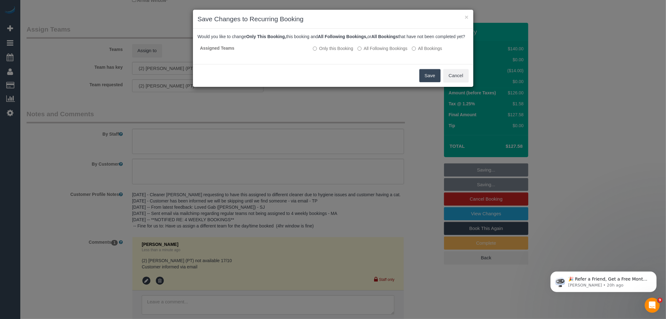
click at [429, 80] on button "Save" at bounding box center [429, 75] width 21 height 13
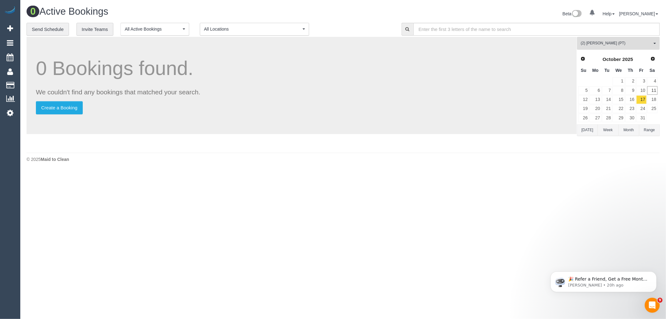
click at [619, 44] on span "(2) [PERSON_NAME] (PT)" at bounding box center [616, 43] width 71 height 5
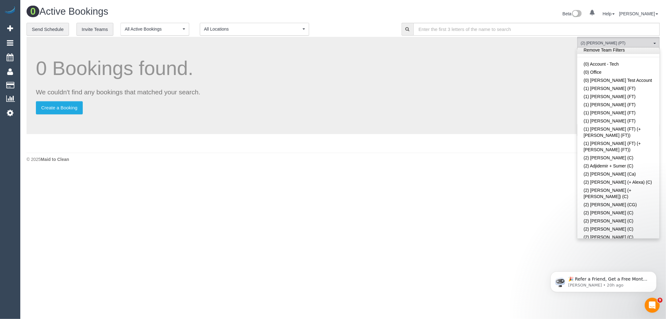
click at [623, 53] on link "Remove Team Filters" at bounding box center [618, 50] width 82 height 8
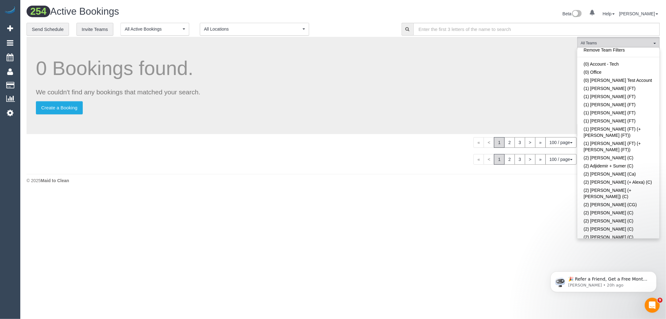
scroll to position [603, 0]
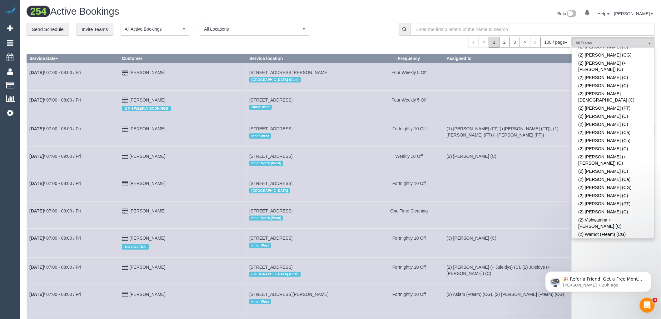
click at [624, 254] on link "(3) [PERSON_NAME] (C)" at bounding box center [613, 258] width 82 height 8
click at [344, 19] on div "Beta 0 Your Notifications You have 0 alerts Help Help Docs Take a Tour Contact …" at bounding box center [500, 14] width 319 height 17
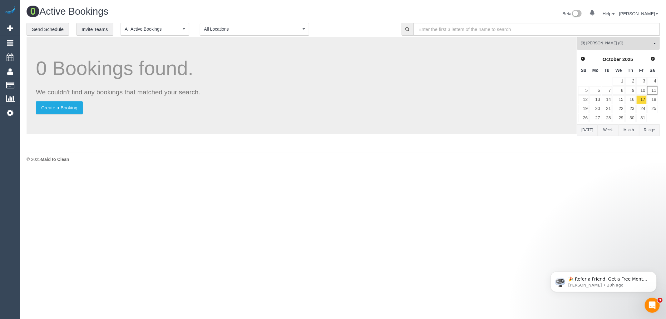
click at [587, 133] on button "Today" at bounding box center [587, 130] width 21 height 12
click at [597, 100] on link "13" at bounding box center [595, 99] width 12 height 8
click at [603, 99] on link "14" at bounding box center [607, 99] width 10 height 8
click at [619, 99] on link "15" at bounding box center [618, 99] width 12 height 8
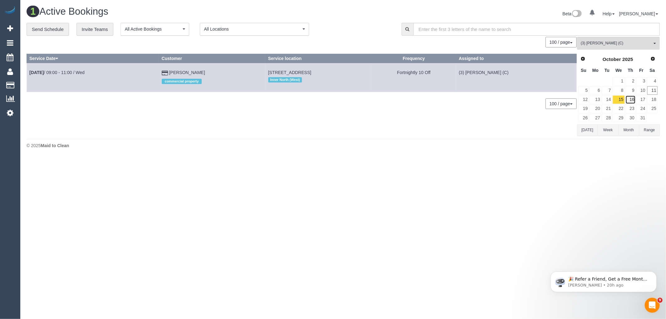
click at [631, 99] on link "16" at bounding box center [630, 99] width 10 height 8
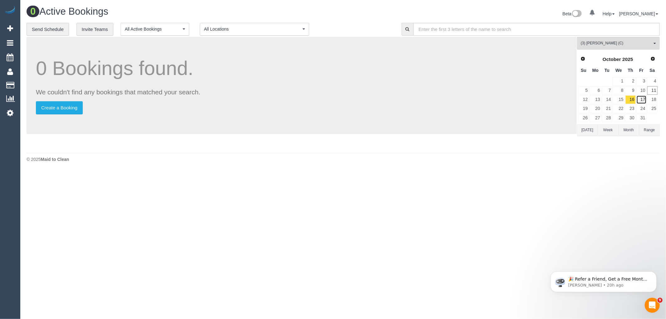
click at [641, 101] on link "17" at bounding box center [641, 99] width 10 height 8
click at [651, 101] on link "18" at bounding box center [652, 99] width 10 height 8
click at [590, 101] on link "13" at bounding box center [595, 99] width 12 height 8
click at [606, 101] on link "14" at bounding box center [607, 99] width 10 height 8
click at [622, 103] on link "15" at bounding box center [618, 99] width 12 height 8
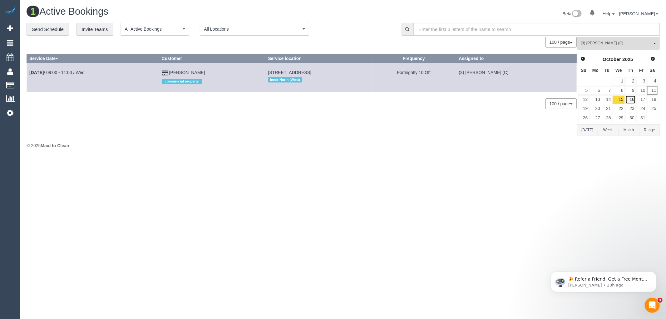
click at [628, 102] on link "16" at bounding box center [630, 99] width 10 height 8
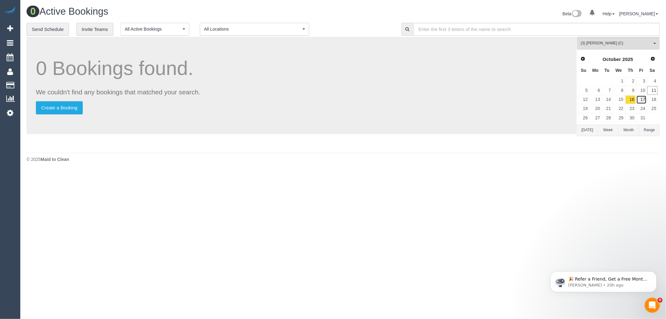
click at [642, 100] on link "17" at bounding box center [641, 99] width 10 height 8
click at [652, 100] on link "18" at bounding box center [652, 99] width 10 height 8
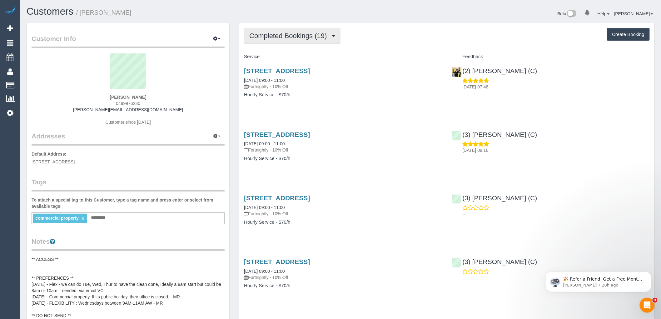
click at [289, 33] on span "Completed Bookings (19)" at bounding box center [289, 36] width 81 height 8
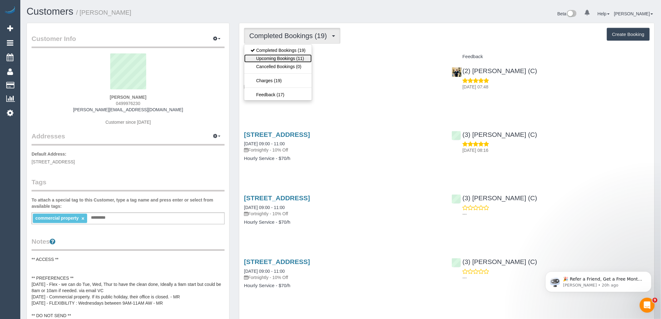
click at [288, 58] on link "Upcoming Bookings (11)" at bounding box center [277, 58] width 67 height 8
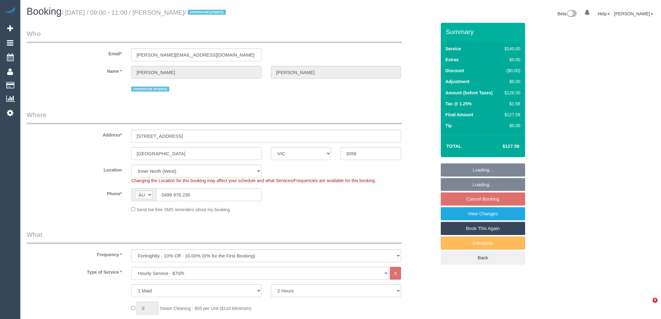
select select "VIC"
select select "string:stripe-pm_1Qr9L62GScqysDRVu9atHaQm"
select select "number:28"
select select "number:14"
select select "number:18"
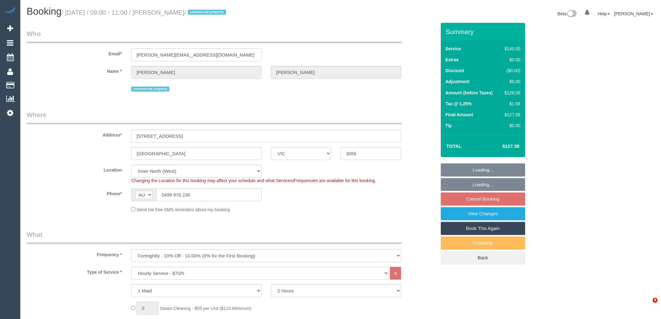
select select "number:25"
select select "number:33"
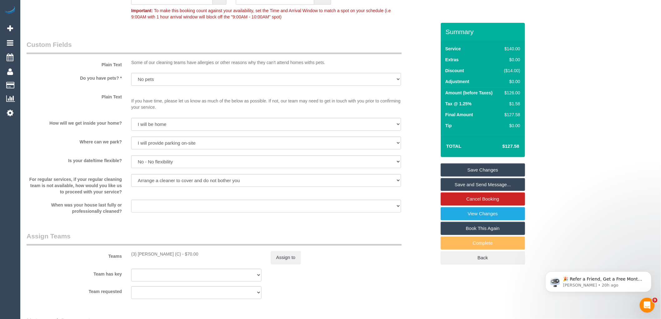
scroll to position [832, 0]
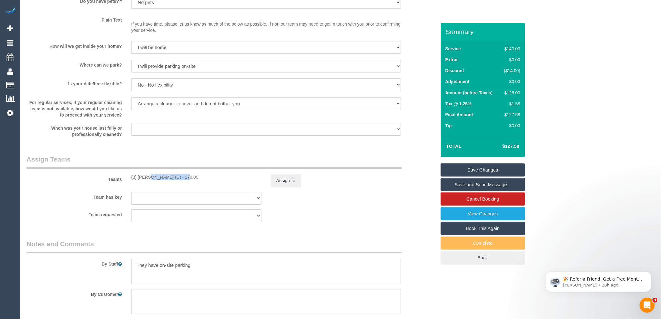
drag, startPoint x: 165, startPoint y: 183, endPoint x: 128, endPoint y: 183, distance: 37.5
click at [128, 180] on div "(3) [PERSON_NAME] (C) - $70.00" at bounding box center [196, 177] width 140 height 6
copy div "(3) [PERSON_NAME] (C)"
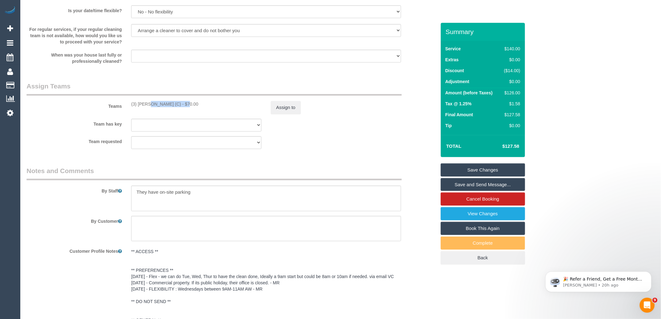
scroll to position [1037, 0]
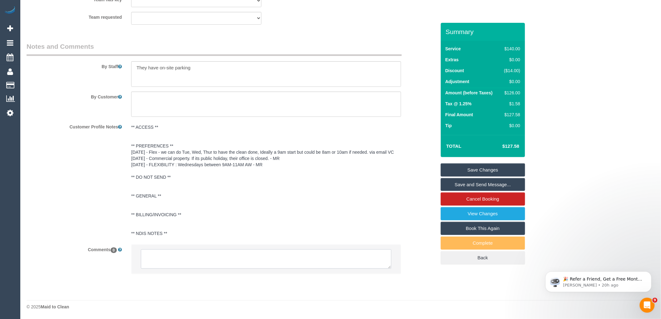
click at [191, 259] on textarea at bounding box center [266, 258] width 250 height 19
paste textarea "(3) [PERSON_NAME] (C)"
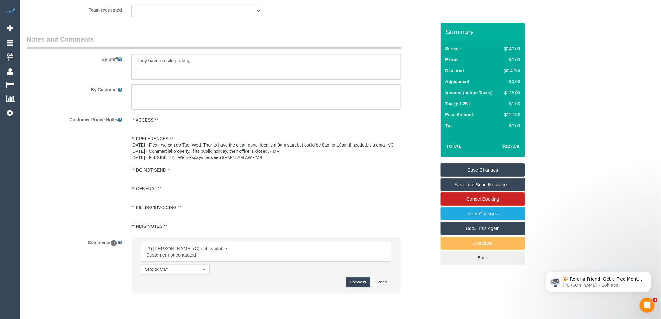
click at [267, 257] on textarea at bounding box center [266, 251] width 250 height 19
type textarea "(3) Abu Bakar (C) not available 13/10 - 17/10 Customer not contacted"
click at [347, 285] on button "Comment" at bounding box center [358, 282] width 24 height 10
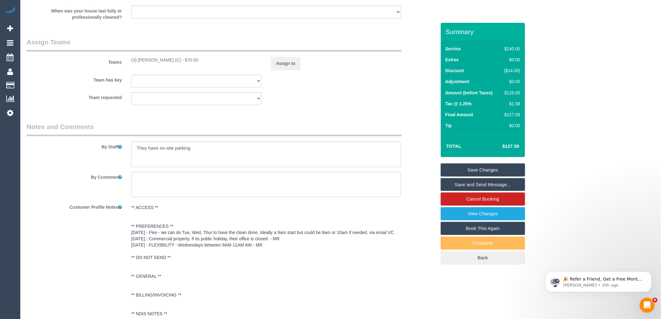
scroll to position [863, 0]
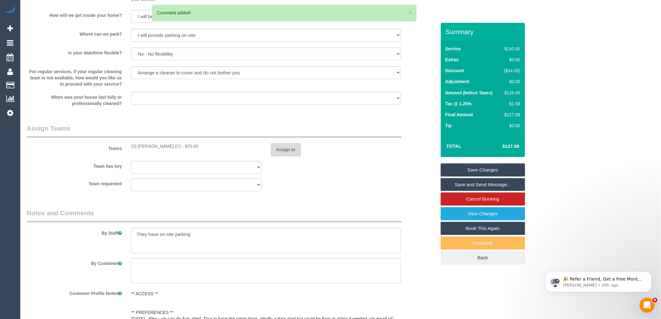
click at [294, 156] on button "Assign to" at bounding box center [286, 149] width 30 height 13
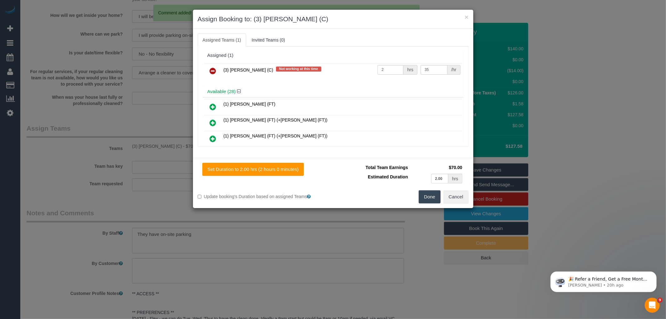
click at [216, 70] on icon at bounding box center [213, 70] width 7 height 7
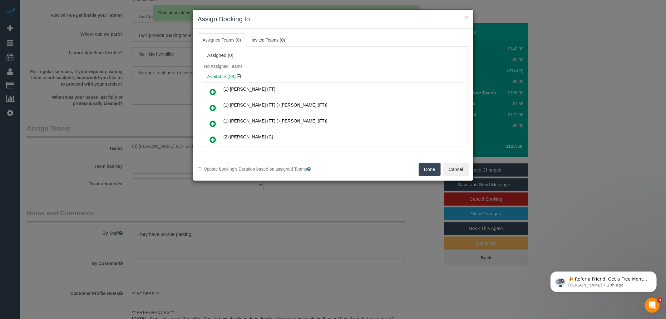
drag, startPoint x: 429, startPoint y: 165, endPoint x: 503, endPoint y: 175, distance: 75.2
click at [429, 166] on button "Done" at bounding box center [430, 169] width 22 height 13
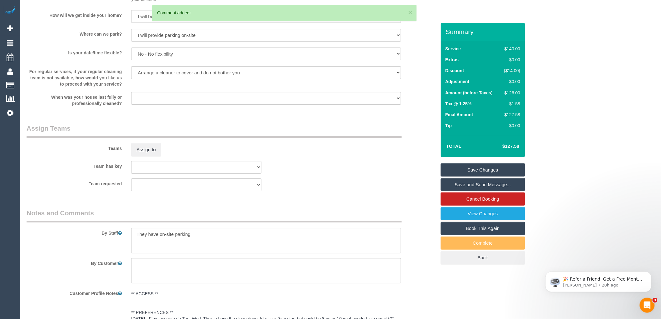
click at [474, 169] on link "Save Changes" at bounding box center [482, 169] width 84 height 13
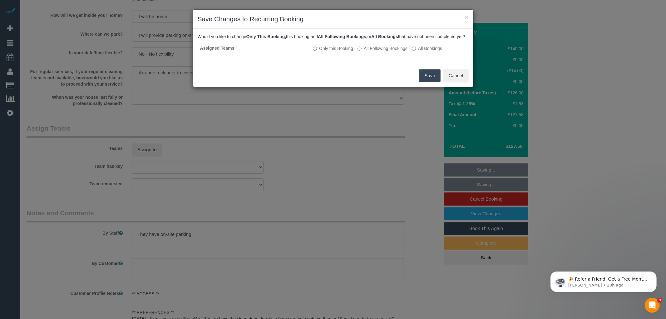
click at [428, 79] on button "Save" at bounding box center [429, 75] width 21 height 13
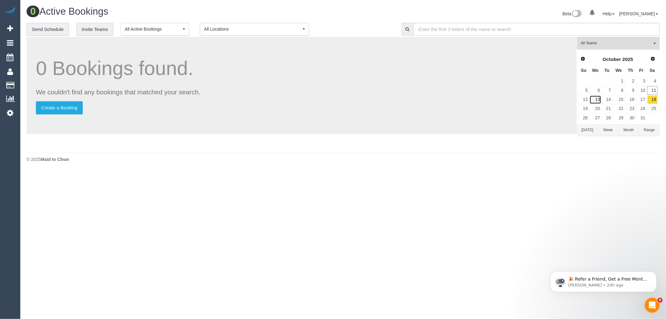
click at [597, 99] on link "13" at bounding box center [595, 99] width 12 height 8
click at [608, 102] on link "14" at bounding box center [607, 99] width 10 height 8
click at [619, 100] on link "15" at bounding box center [618, 99] width 12 height 8
click at [632, 100] on link "16" at bounding box center [630, 99] width 10 height 8
click at [643, 100] on link "17" at bounding box center [641, 99] width 10 height 8
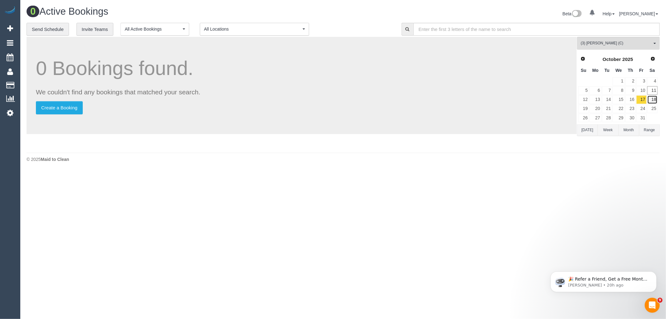
click at [657, 101] on link "18" at bounding box center [652, 99] width 10 height 8
click at [600, 100] on link "13" at bounding box center [595, 99] width 12 height 8
click at [607, 100] on link "14" at bounding box center [607, 99] width 10 height 8
click at [618, 100] on link "15" at bounding box center [618, 99] width 12 height 8
click at [636, 101] on td "17" at bounding box center [641, 99] width 11 height 9
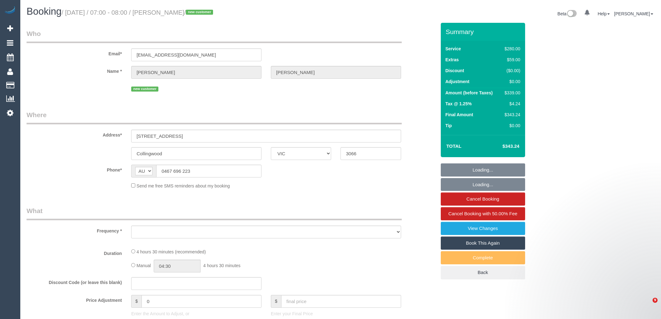
select select "VIC"
select select "string:stripe-pm_1SBsDc2GScqysDRVgOg2mdfd"
select select "240"
select select "number:28"
select select "number:14"
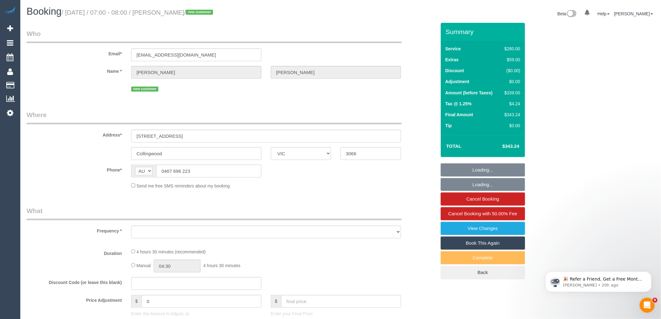
select select "number:19"
select select "number:25"
select select "number:13"
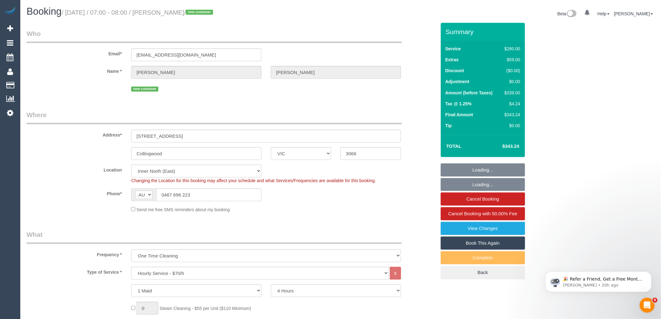
select select "object:5359"
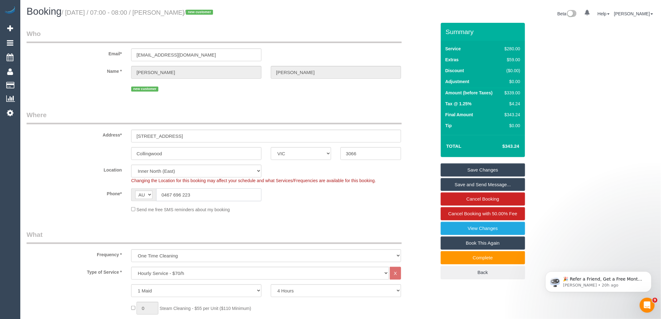
click at [131, 197] on div "AF AL DZ AD AO AI AQ AG AR AM AW AU AT AZ BS BH BD BB BY BE BZ BJ BM BT BO BA B…" at bounding box center [196, 194] width 130 height 13
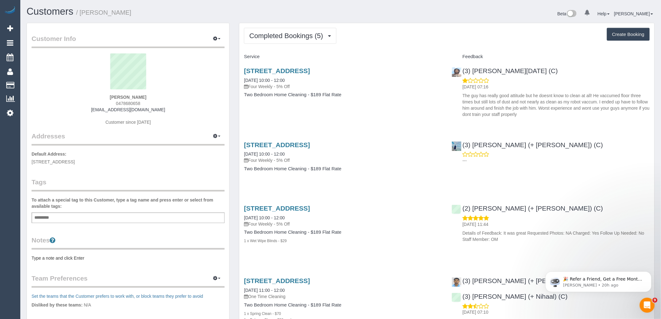
click at [145, 217] on div "Add a tag" at bounding box center [128, 217] width 193 height 11
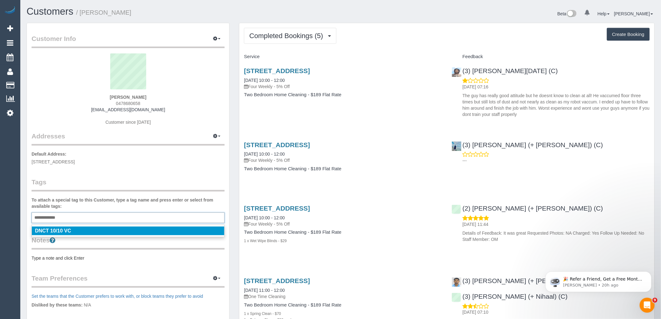
type input "**********"
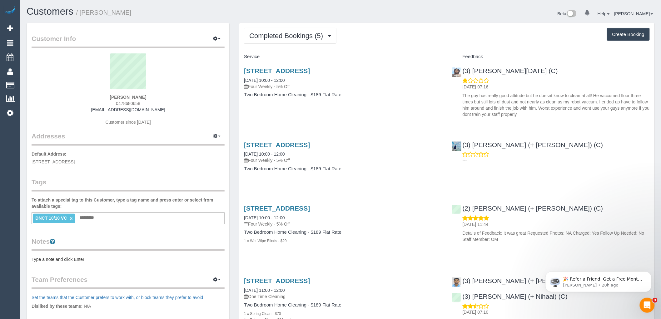
click at [158, 145] on legend "Addresses Manage Addresses Add New Address" at bounding box center [128, 103] width 193 height 85
drag, startPoint x: 535, startPoint y: 72, endPoint x: 463, endPoint y: 70, distance: 72.5
click at [463, 70] on div "(3) Antony Silvester (C) 11/10/2025 07:16 The guy has really good attitude but …" at bounding box center [550, 91] width 207 height 58
copy link "(3) [PERSON_NAME][DATE] (C)"
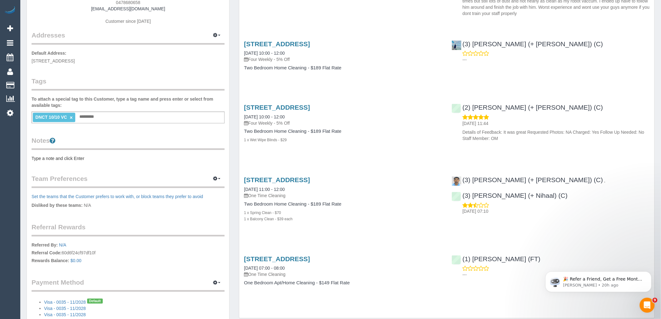
scroll to position [104, 0]
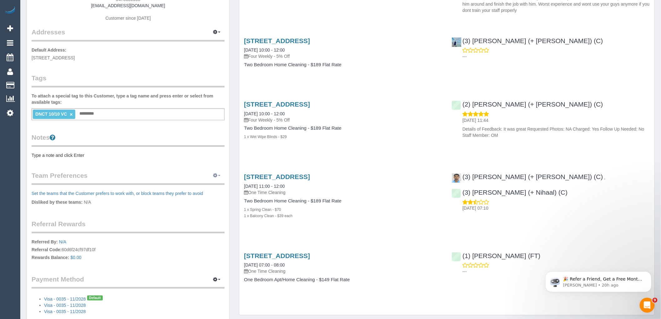
click at [216, 173] on icon "button" at bounding box center [215, 175] width 4 height 4
click at [202, 185] on link "Manage Preferences" at bounding box center [197, 187] width 53 height 8
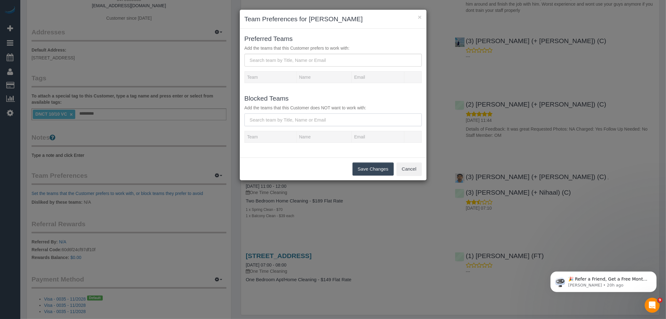
click at [314, 116] on input "text" at bounding box center [332, 119] width 177 height 13
paste input "(3) Antony Silvester (C)"
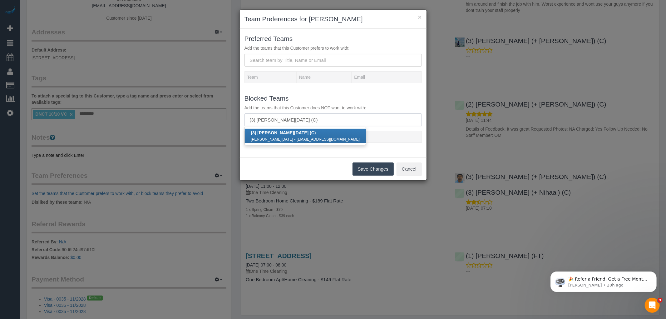
type input "(3) Antony Silvester (C)"
click at [280, 135] on link "(3) Antony Silvester (C) Antony Silvester - antonyzionsilvester@gmail.com" at bounding box center [305, 136] width 121 height 14
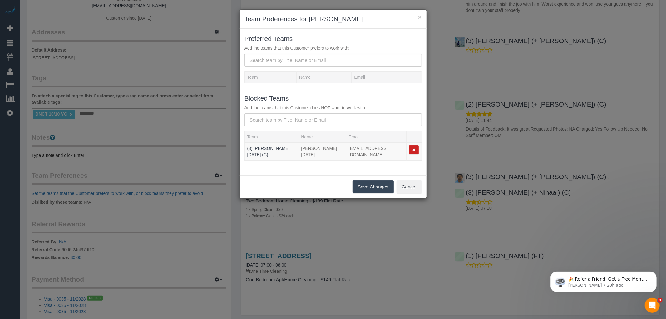
click at [368, 186] on button "Save Changes" at bounding box center [372, 186] width 41 height 13
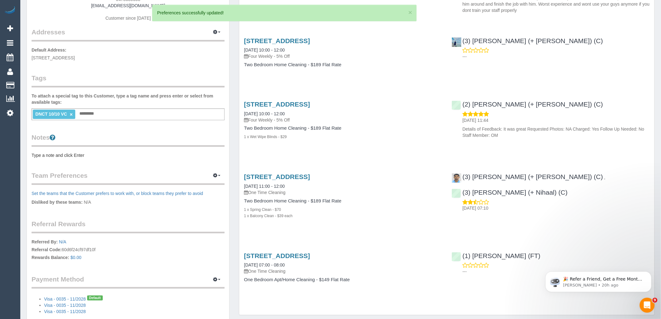
scroll to position [0, 0]
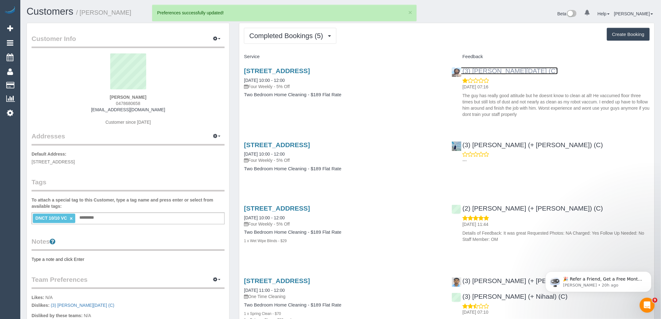
click at [507, 69] on link "(3) Antony Silvester (C)" at bounding box center [504, 70] width 106 height 7
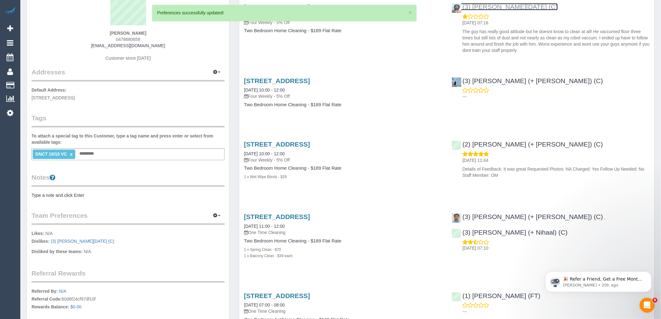
scroll to position [104, 0]
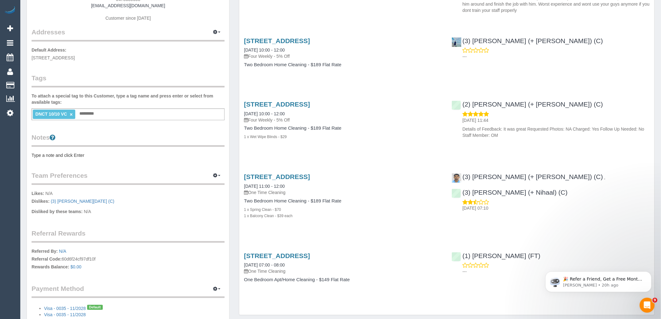
click at [74, 150] on div "Notes Type a note and click Enter" at bounding box center [128, 146] width 193 height 26
click at [74, 155] on pre "Type a note and click Enter" at bounding box center [128, 155] width 193 height 6
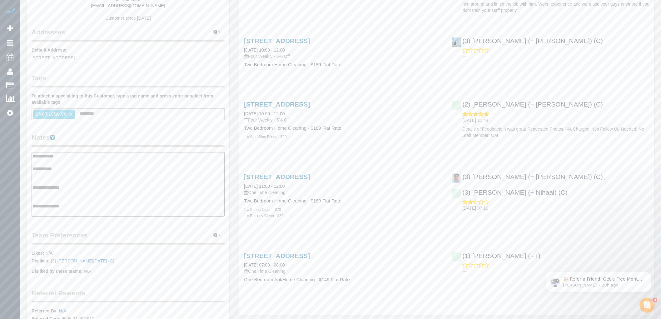
click at [71, 212] on textarea "**********" at bounding box center [128, 184] width 193 height 64
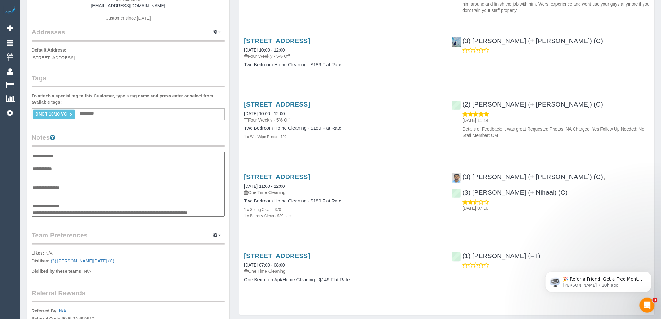
scroll to position [5, 0]
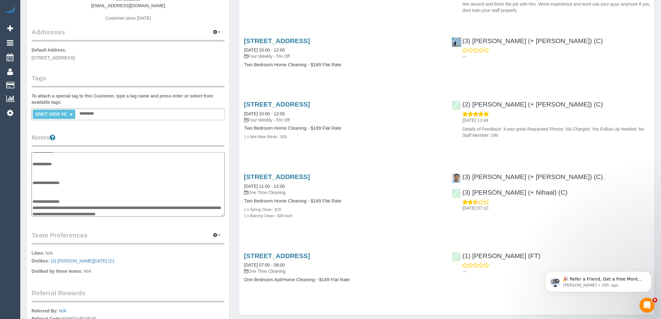
type textarea "**********"
click at [111, 124] on div "Customer Info Edit Contact Info Send Message Email Preferences Special Sales Ta…" at bounding box center [128, 160] width 202 height 482
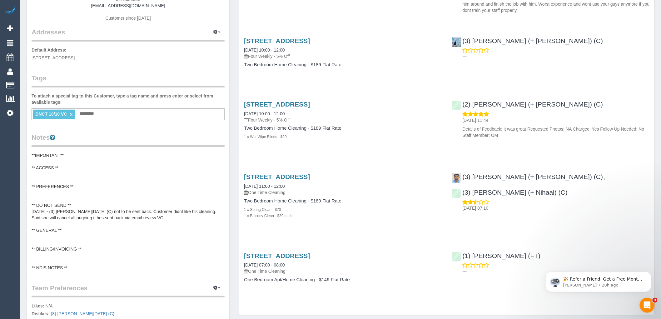
scroll to position [0, 0]
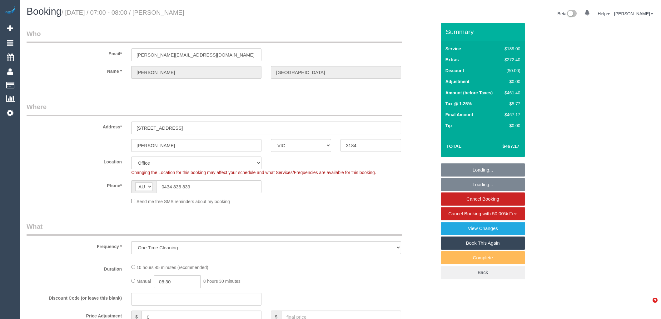
select select "VIC"
select select "string:stripe-pm_1SFsZC2GScqysDRVBy5dibsM"
select select "number:27"
select select "number:14"
select select "number:19"
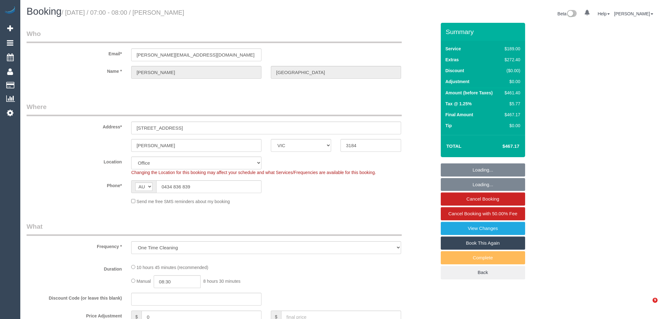
select select "number:24"
select select "number:33"
select select "number:13"
select select "object:2144"
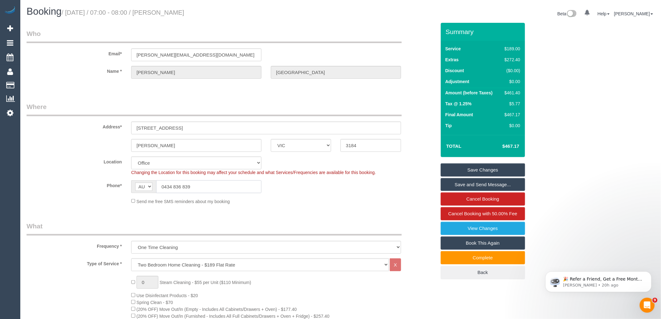
drag, startPoint x: 209, startPoint y: 187, endPoint x: 119, endPoint y: 186, distance: 90.2
click at [119, 186] on div "Phone* AF AL DZ AD AO AI AQ AG AR AM AW AU AT AZ BS BH BD BB BY BE BZ BJ BM BT …" at bounding box center [231, 186] width 419 height 13
click at [177, 224] on legend "What" at bounding box center [214, 228] width 375 height 14
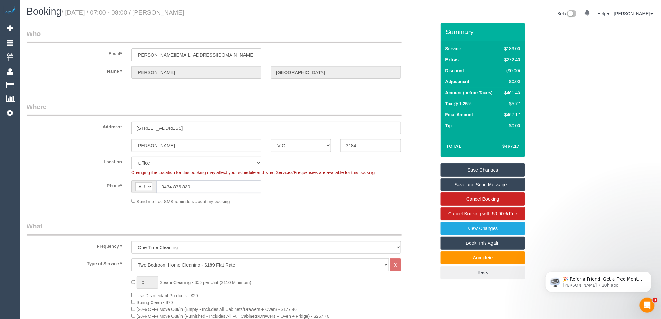
drag, startPoint x: 201, startPoint y: 189, endPoint x: 123, endPoint y: 184, distance: 78.5
click at [128, 183] on div "AF AL DZ AD AO AI AQ AG AR AM AW AU AT AZ BS BH BD BB BY BE BZ BJ BM BT BO BA B…" at bounding box center [196, 186] width 140 height 13
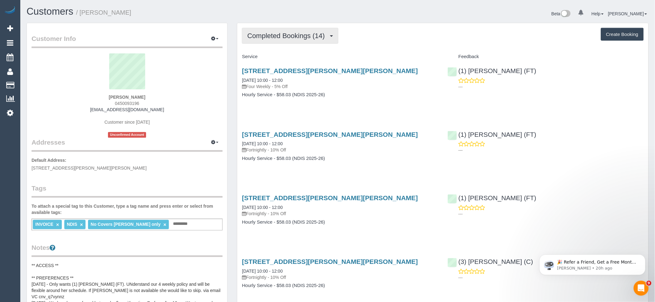
click at [304, 30] on button "Completed Bookings (14)" at bounding box center [290, 36] width 96 height 16
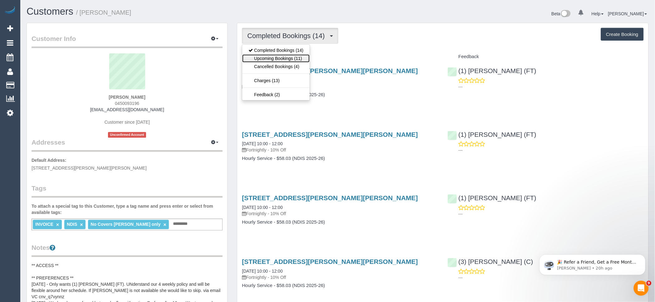
click at [304, 56] on link "Upcoming Bookings (11)" at bounding box center [275, 58] width 67 height 8
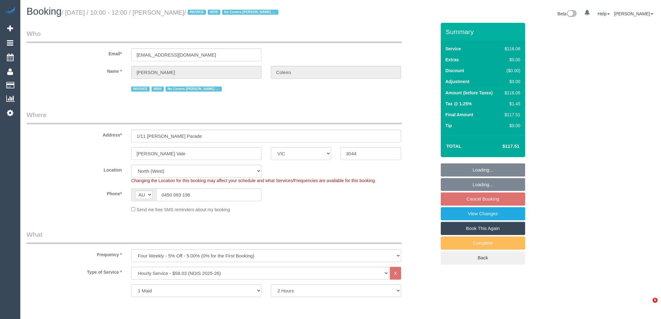
select select "VIC"
select select "number:27"
select select "number:14"
select select "number:19"
select select "number:36"
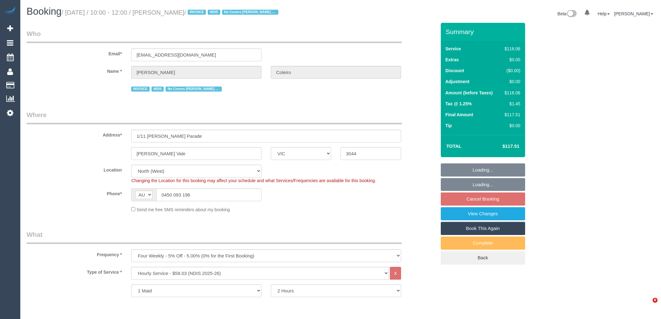
select select "number:34"
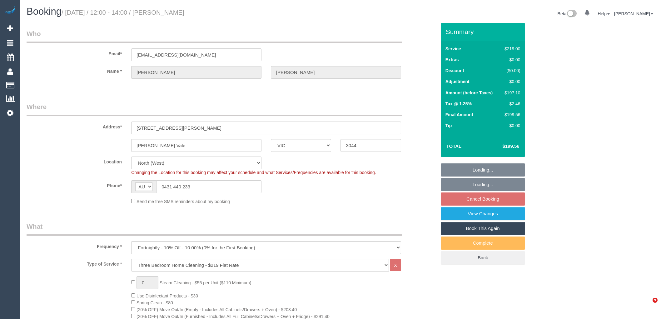
select select "VIC"
select select "number:27"
select select "number:14"
select select "number:19"
select select "number:22"
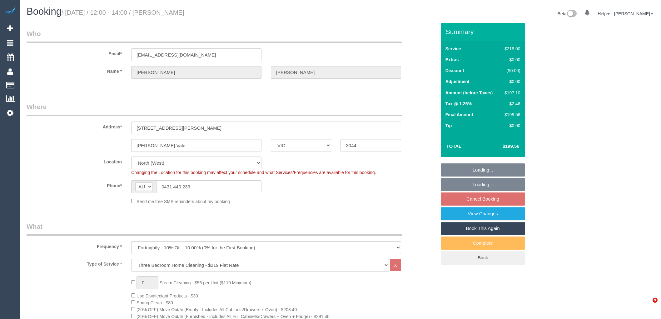
select select "number:35"
select select "number:11"
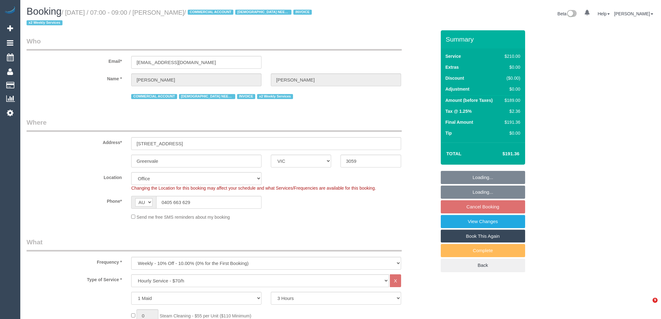
select select "VIC"
select select "180"
select select "string:check"
select select "number:27"
select select "number:15"
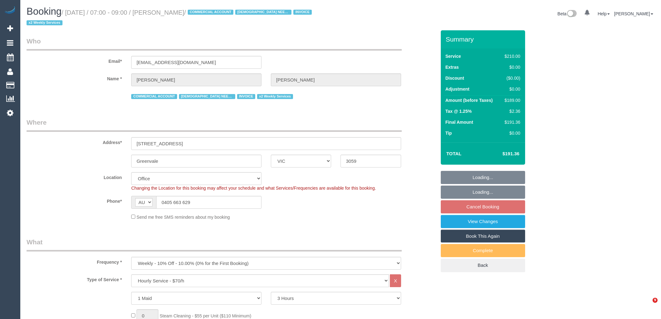
select select "number:19"
select select "number:36"
select select "number:34"
select select "number:11"
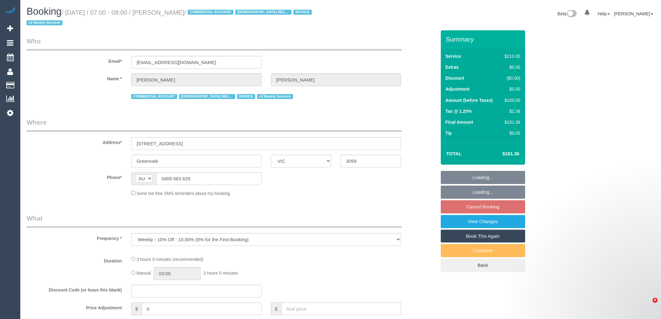
select select "VIC"
select select "180"
select select "number:27"
select select "number:15"
select select "number:19"
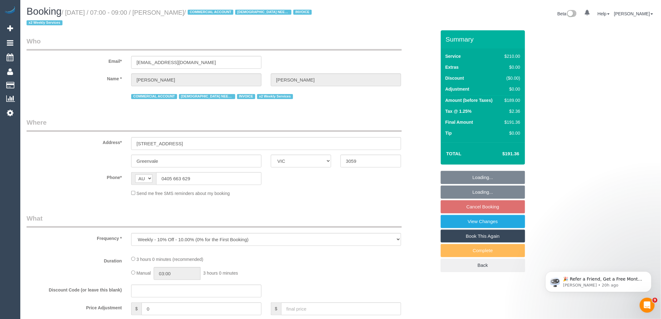
select select "number:36"
select select "number:34"
select select "number:11"
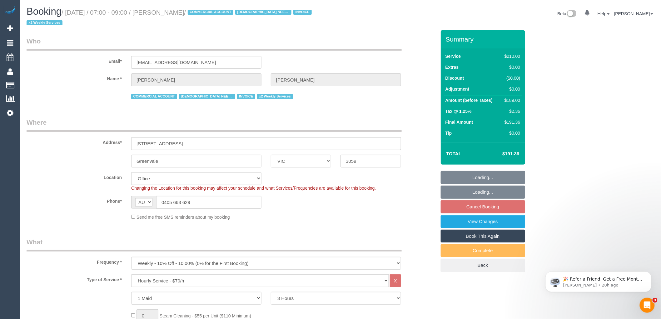
select select "object:7933"
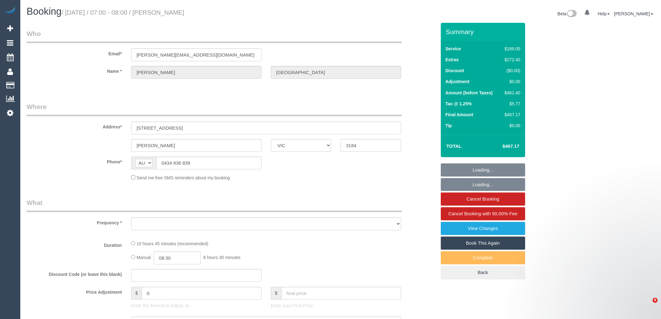
select select "VIC"
select select "object:2841"
select select "string:stripe-pm_1SFsZC2GScqysDRVBy5dibsM"
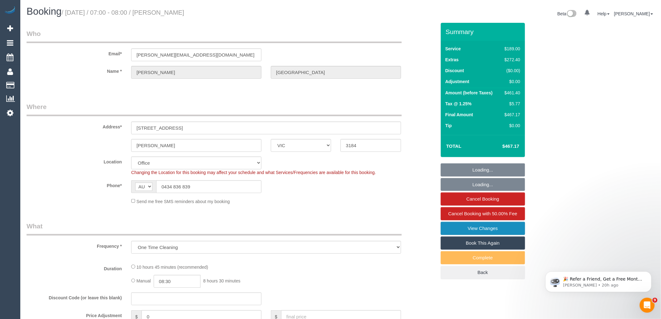
select select "number:27"
select select "number:14"
select select "number:19"
select select "number:24"
select select "number:33"
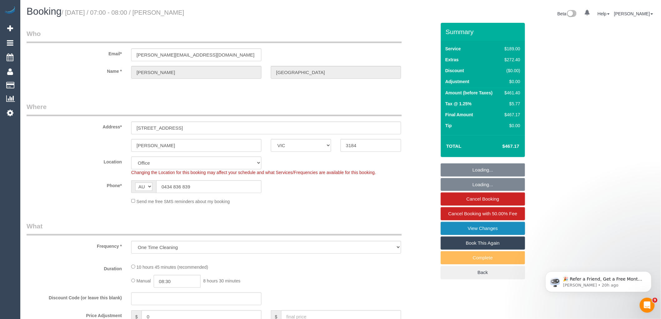
select select "number:13"
select select "object:3008"
click at [482, 231] on link "View Changes" at bounding box center [482, 228] width 84 height 13
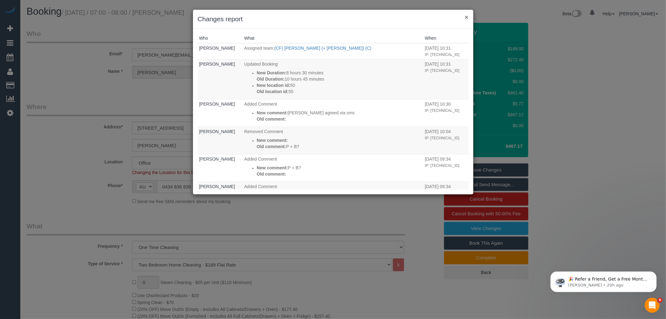
click at [466, 16] on button "×" at bounding box center [467, 17] width 4 height 7
